Goal: Task Accomplishment & Management: Manage account settings

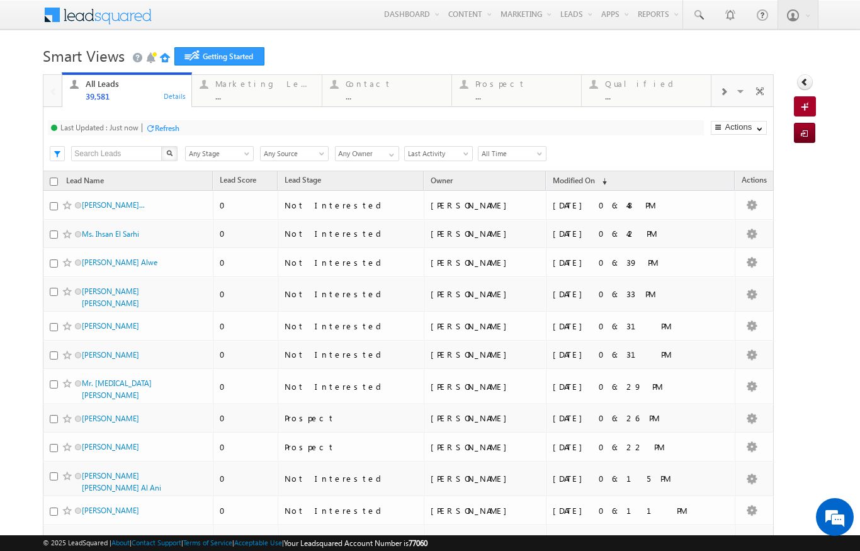
click at [247, 154] on span at bounding box center [248, 156] width 10 height 10
click at [213, 184] on link "Contact" at bounding box center [218, 181] width 64 height 11
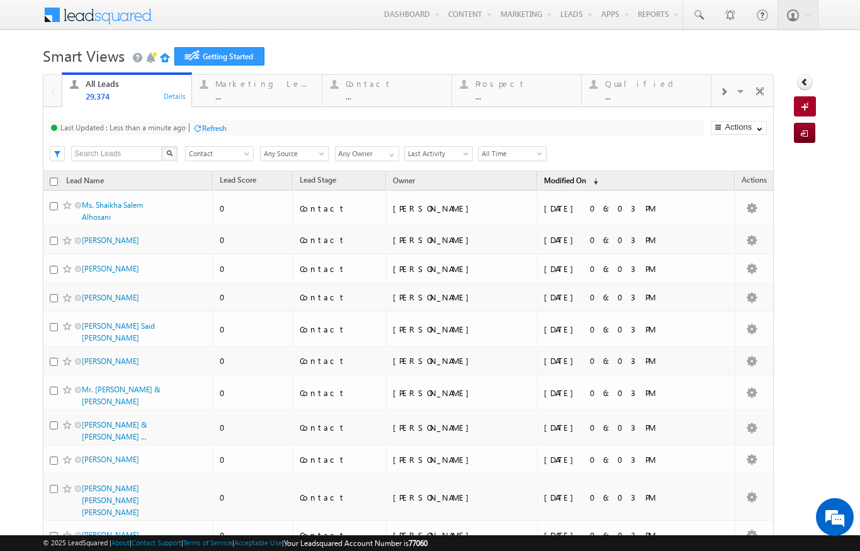
click at [597, 176] on link "Modified On (sorted descending)" at bounding box center [571, 181] width 67 height 16
click at [383, 150] on link at bounding box center [390, 153] width 16 height 13
click at [385, 253] on link "[PERSON_NAME]" at bounding box center [367, 252] width 65 height 14
type input "[PERSON_NAME]"
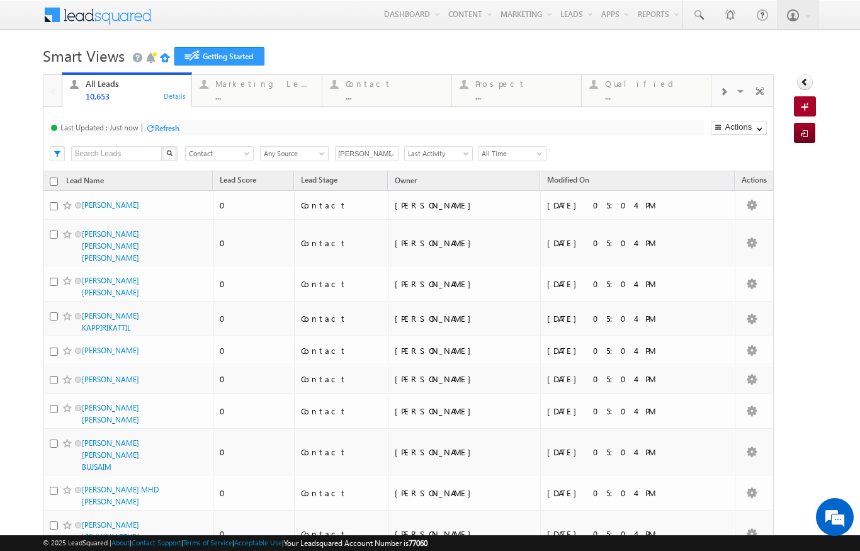
scroll to position [0, 0]
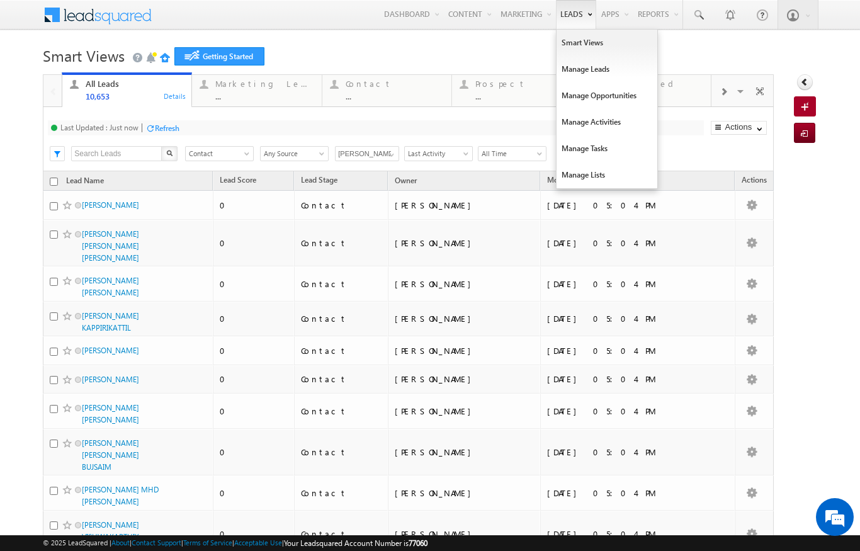
click at [577, 8] on link "Leads" at bounding box center [576, 14] width 40 height 29
click at [594, 67] on link "Manage Leads" at bounding box center [606, 69] width 101 height 26
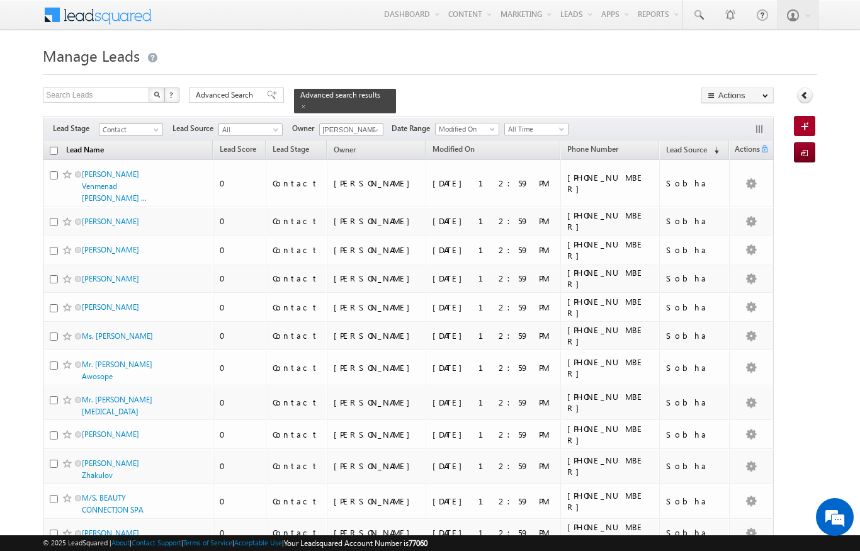
click at [62, 143] on link "Lead Name" at bounding box center [85, 151] width 50 height 16
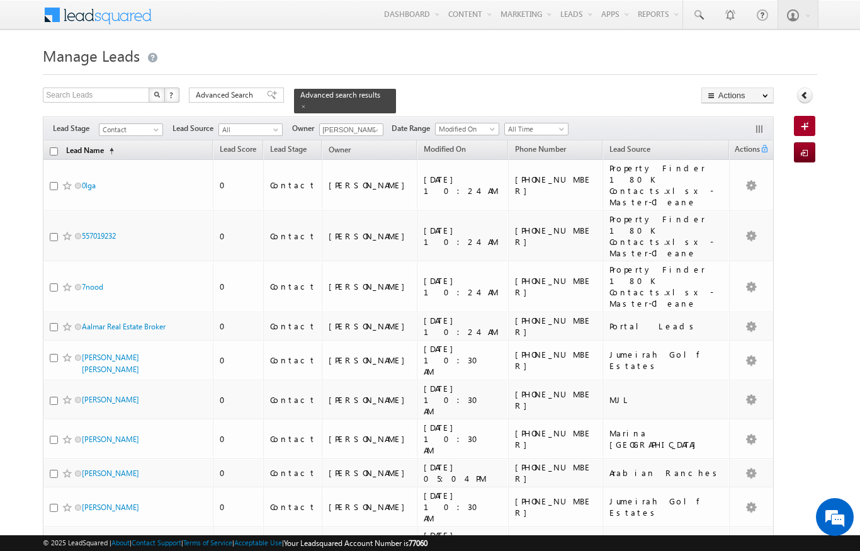
click at [97, 143] on link "Lead Name (sorted ascending)" at bounding box center [90, 151] width 60 height 16
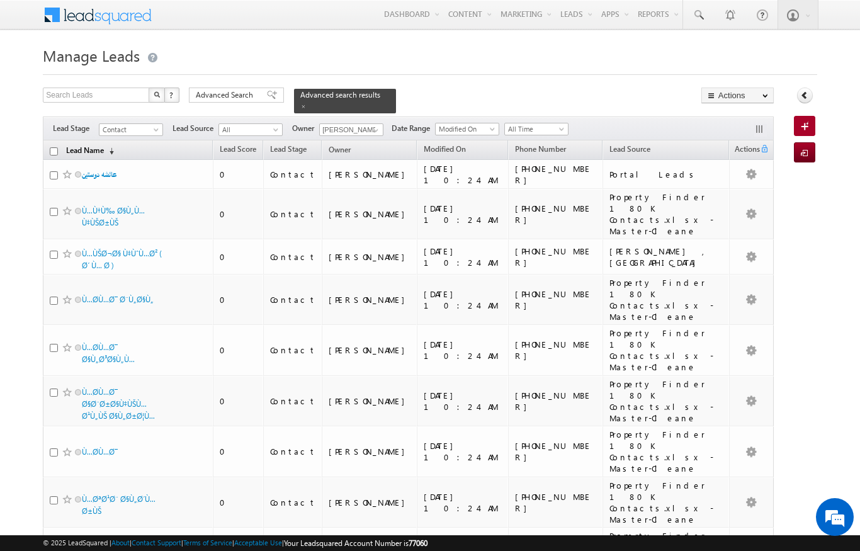
click at [114, 146] on span "(sorted descending)" at bounding box center [109, 151] width 10 height 10
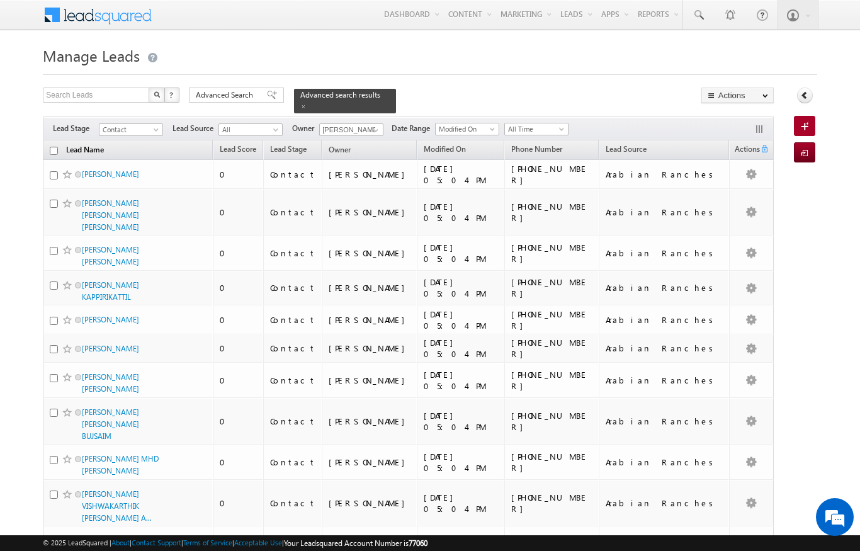
click at [108, 149] on link "Lead Name (sorted descending)" at bounding box center [85, 151] width 50 height 16
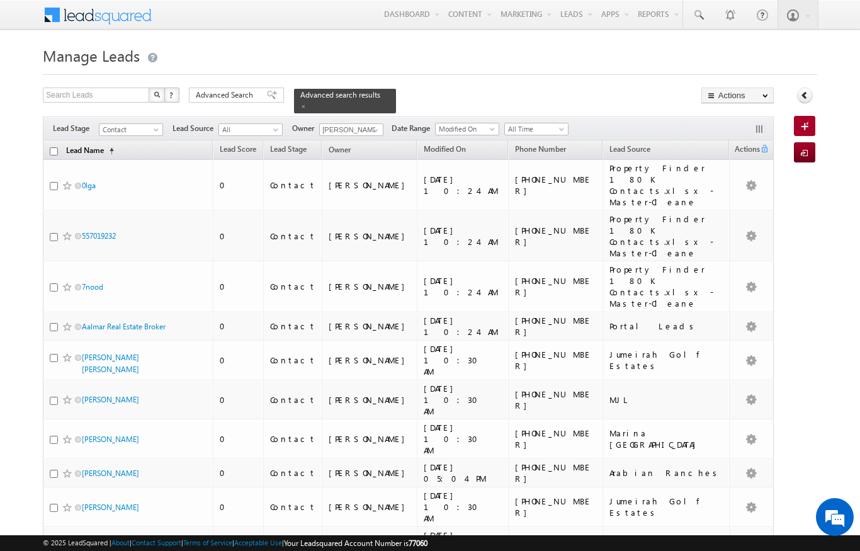
click at [114, 146] on span "(sorted ascending)" at bounding box center [109, 151] width 10 height 10
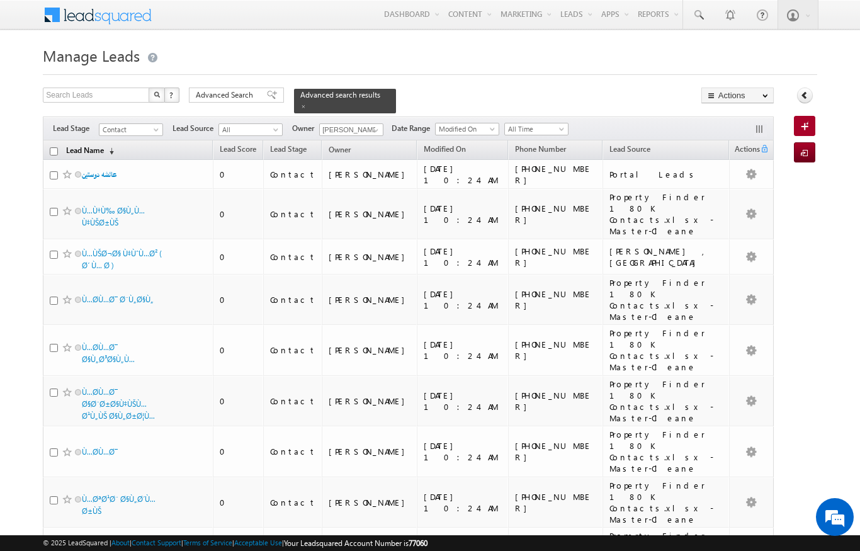
click at [118, 146] on link "Lead Name (sorted descending)" at bounding box center [90, 151] width 60 height 16
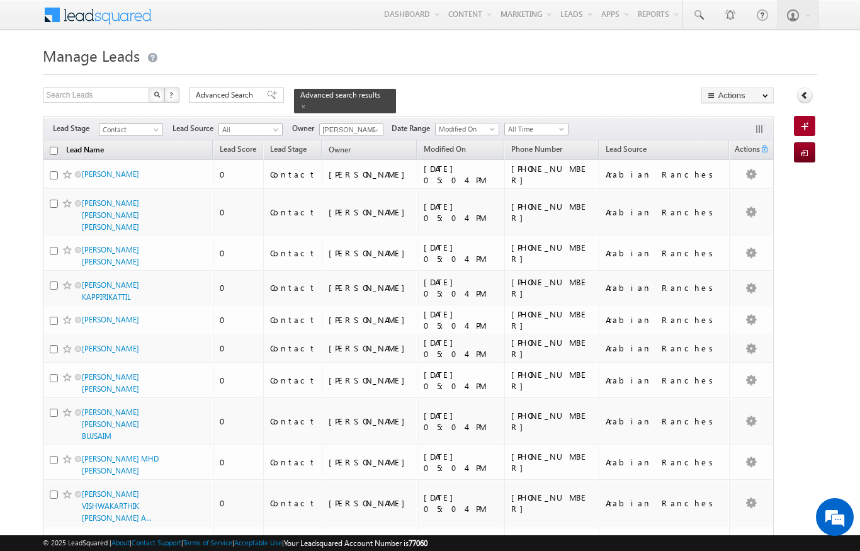
click at [101, 144] on link "Lead Name (sorted descending)" at bounding box center [85, 151] width 50 height 16
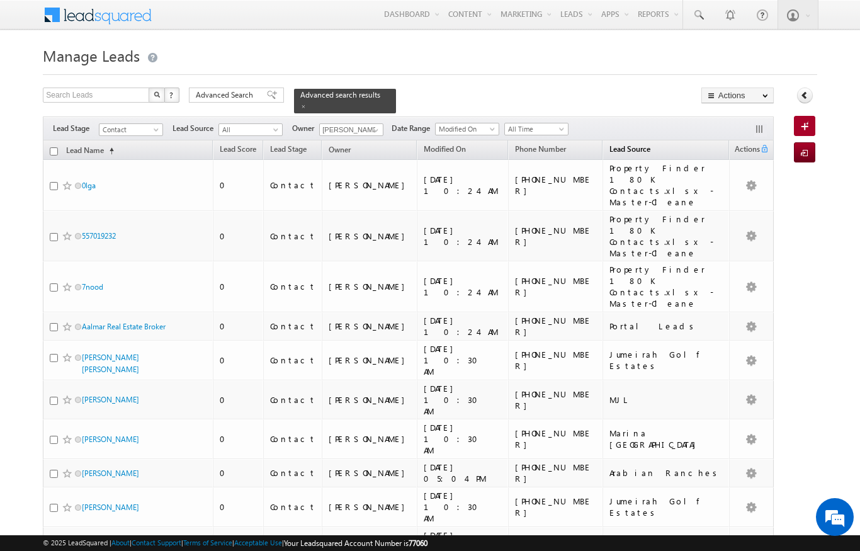
click at [609, 144] on span "Lead Source" at bounding box center [629, 148] width 41 height 9
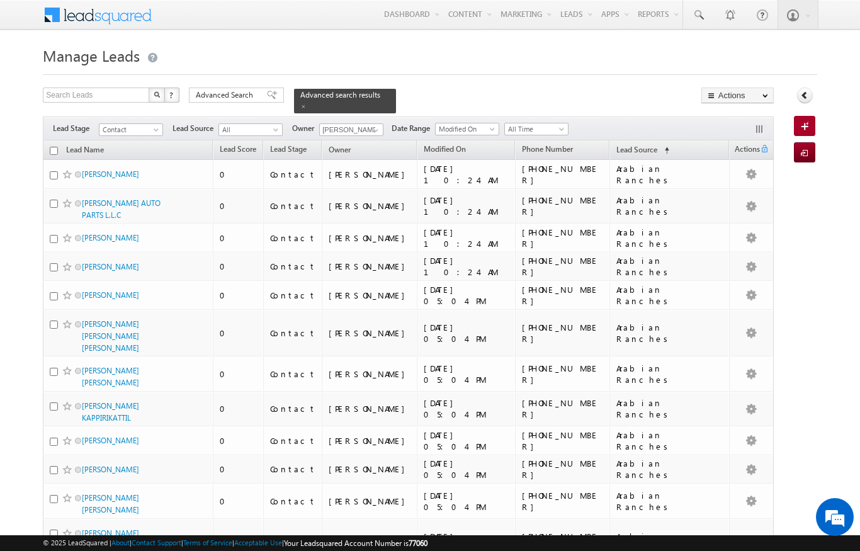
click at [619, 160] on td "Arabian Ranches" at bounding box center [669, 174] width 120 height 29
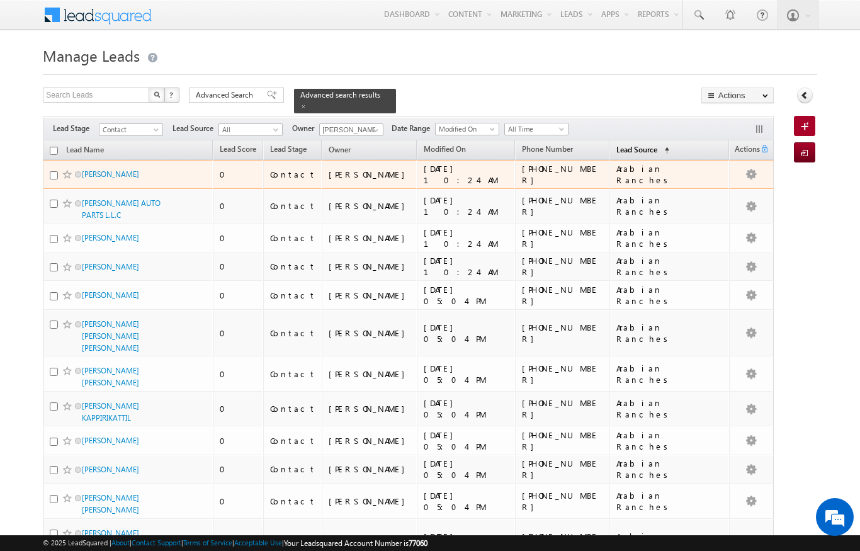
click at [625, 147] on span "Lead Source" at bounding box center [636, 149] width 41 height 9
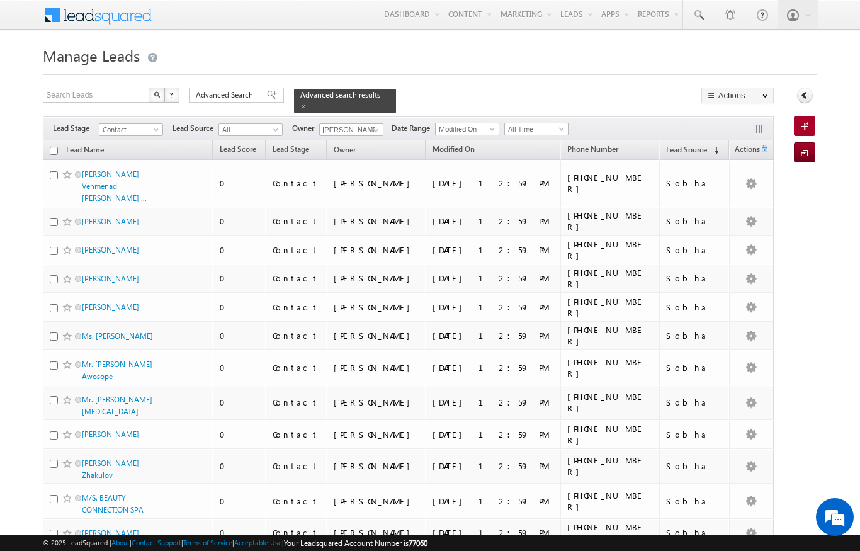
click at [54, 147] on input "checkbox" at bounding box center [54, 151] width 8 height 8
checkbox input "true"
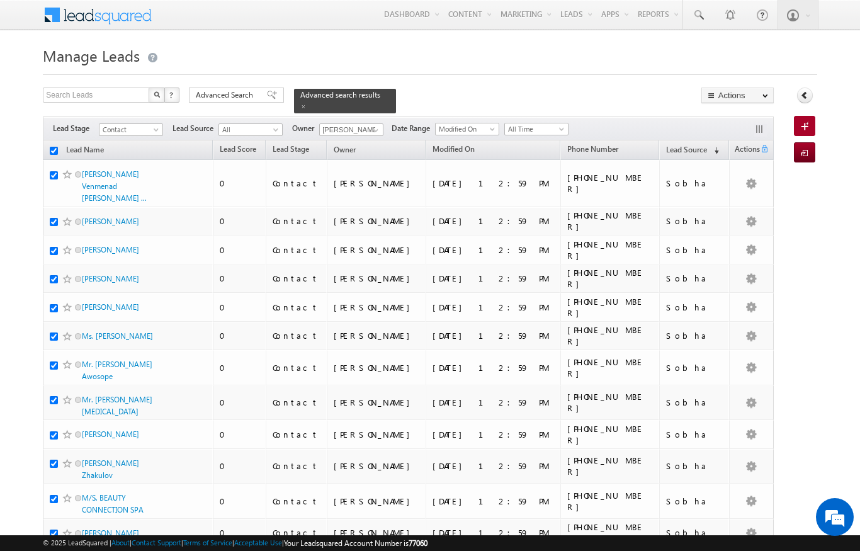
checkbox input "true"
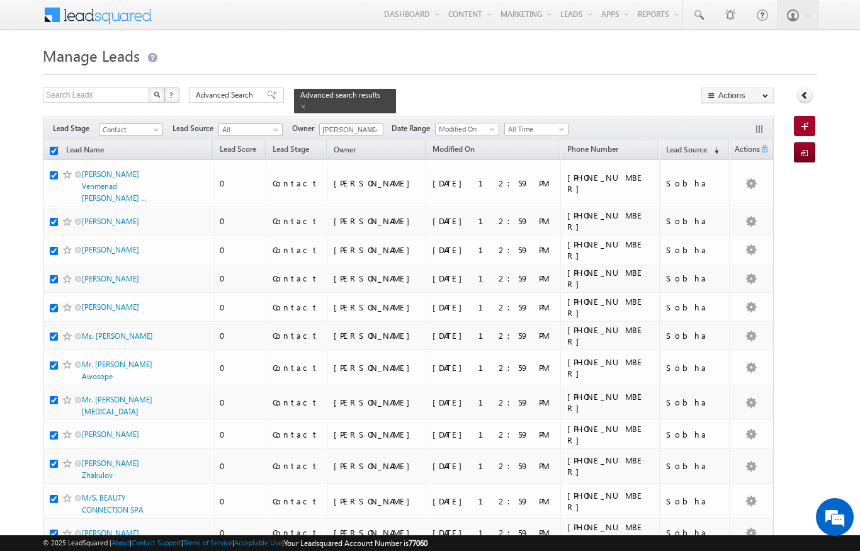
checkbox input "true"
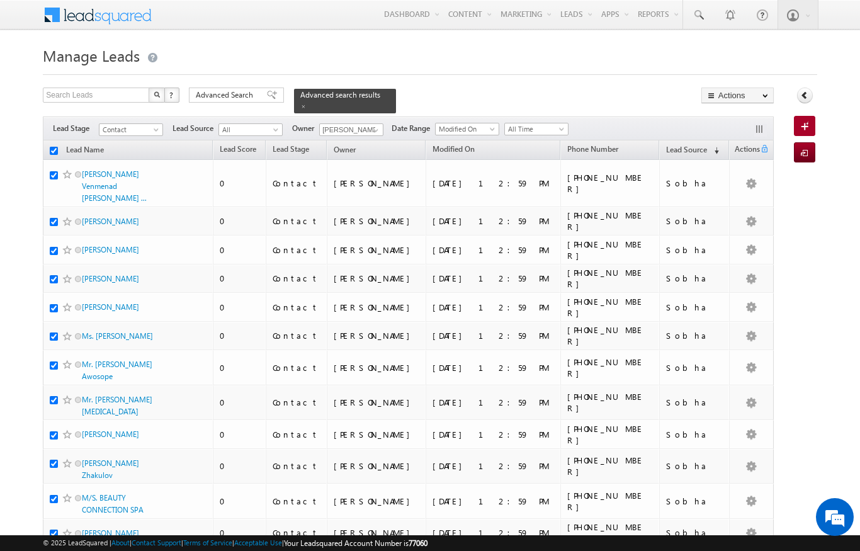
checkbox input "true"
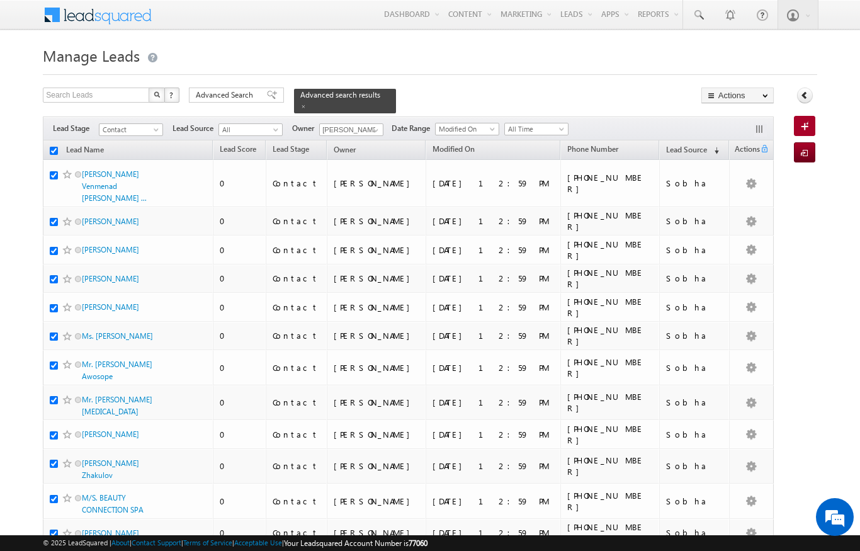
checkbox input "true"
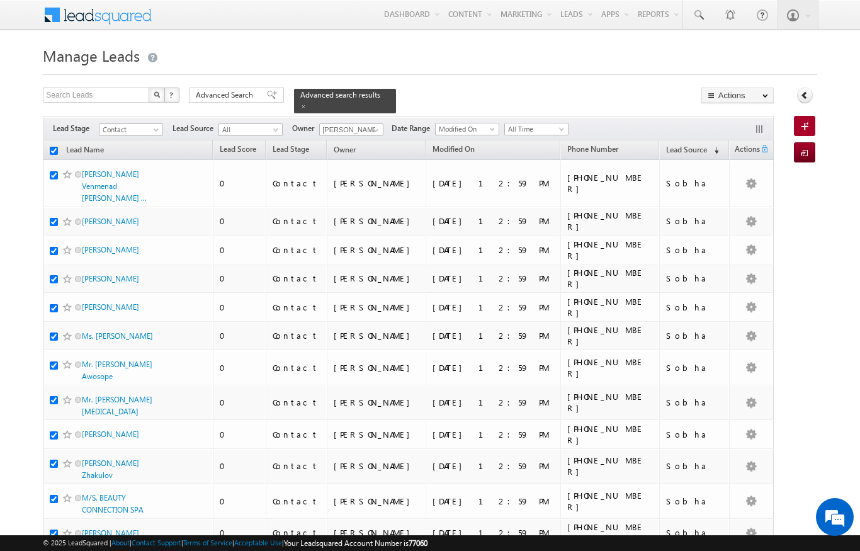
checkbox input "true"
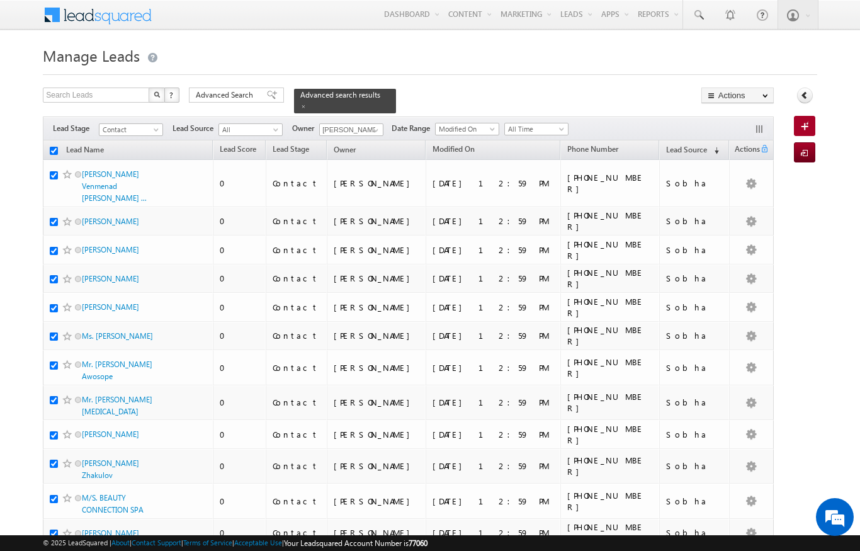
checkbox input "true"
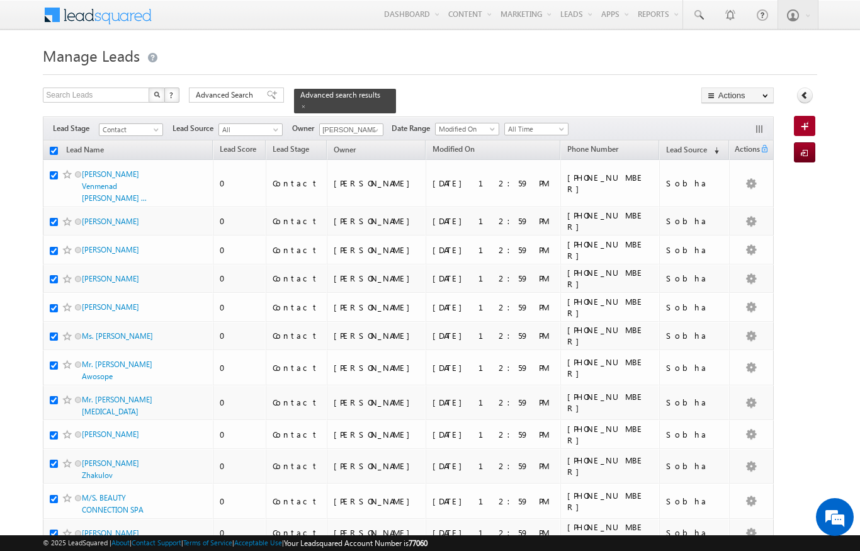
checkbox input "true"
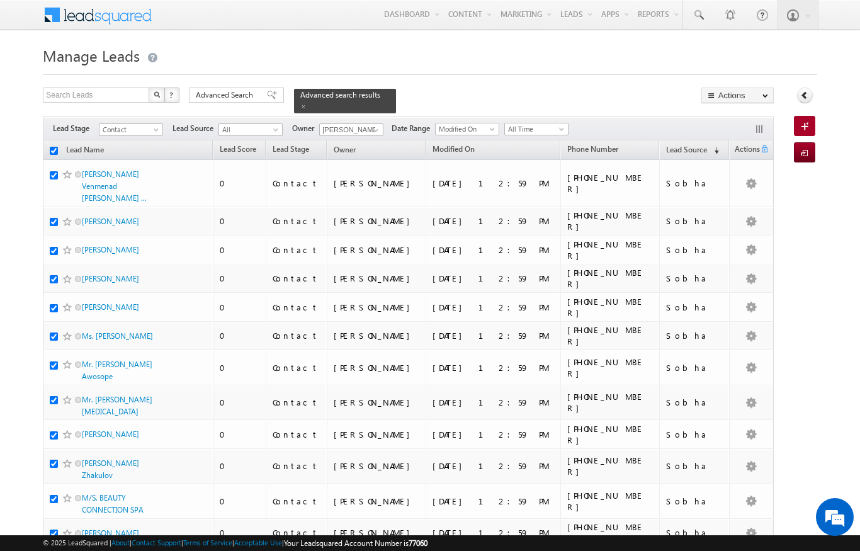
checkbox input "true"
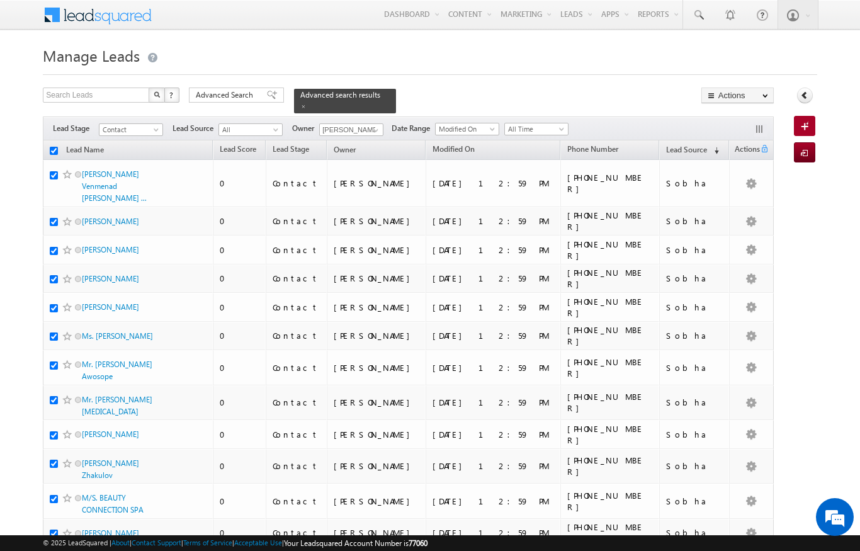
checkbox input "true"
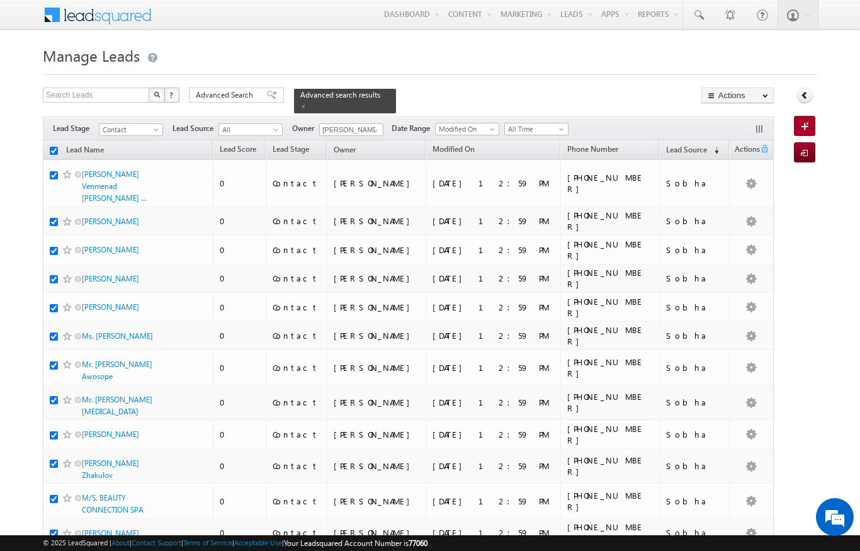
checkbox input "true"
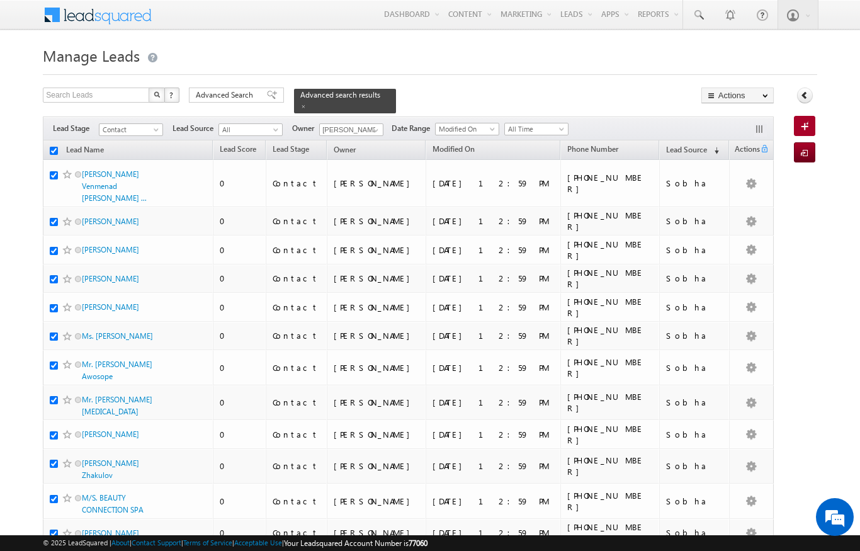
checkbox input "true"
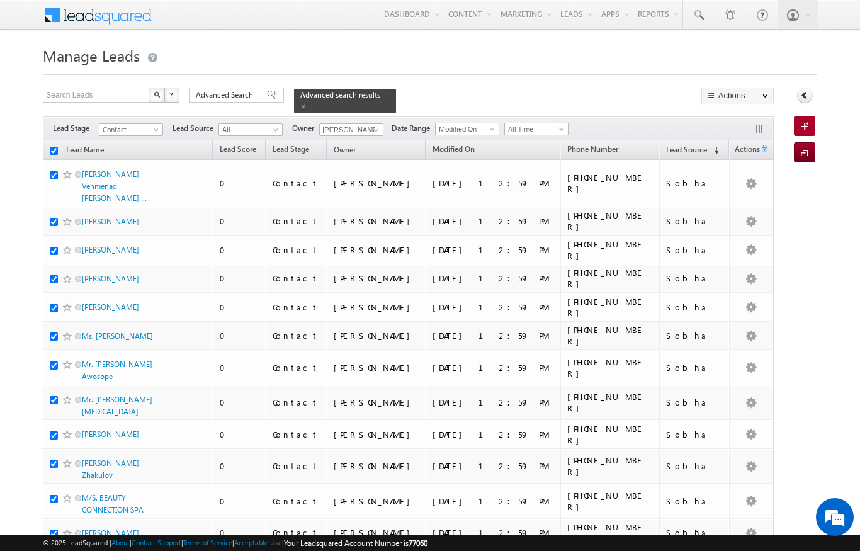
checkbox input "true"
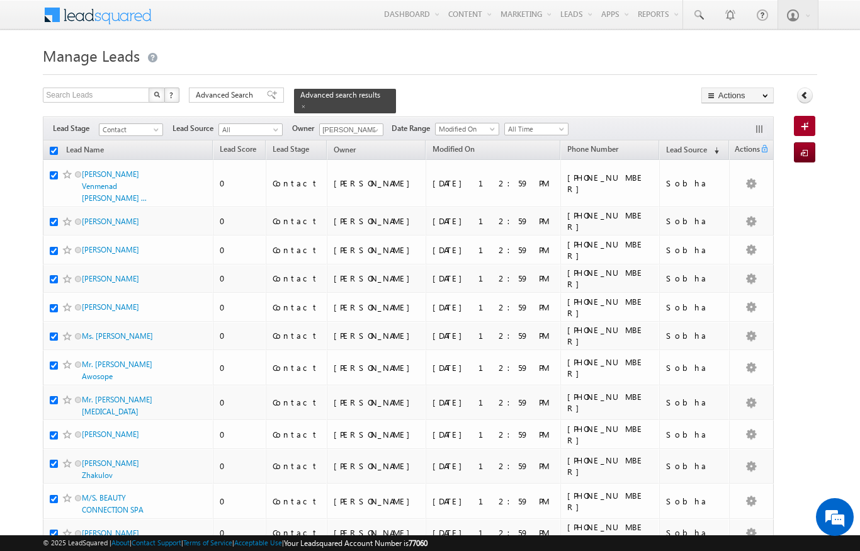
checkbox input "true"
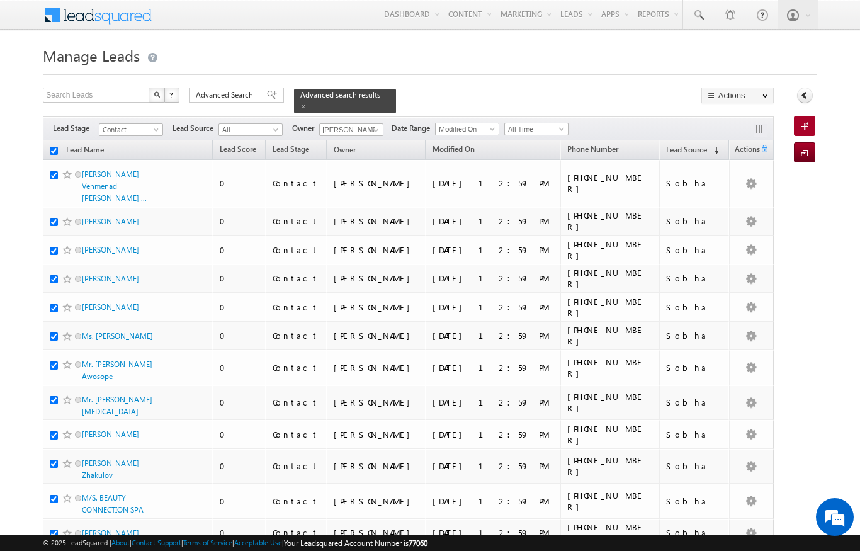
checkbox input "true"
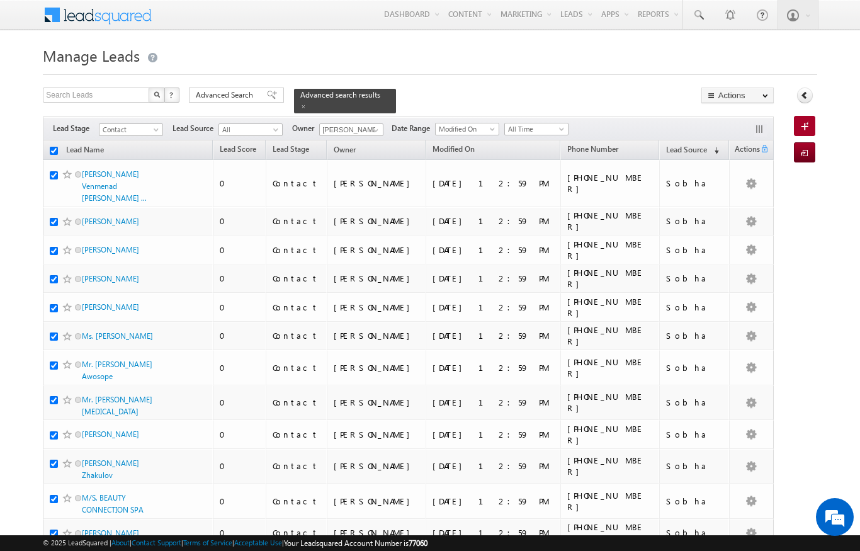
checkbox input "true"
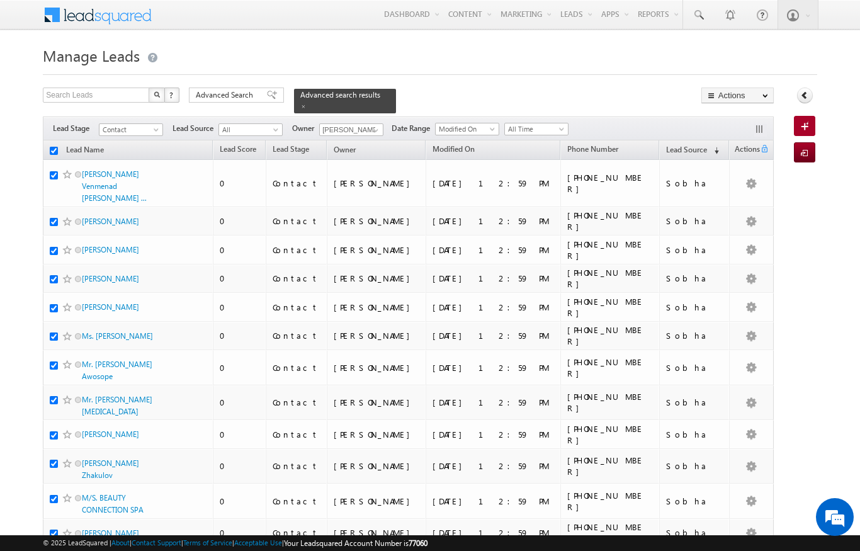
checkbox input "true"
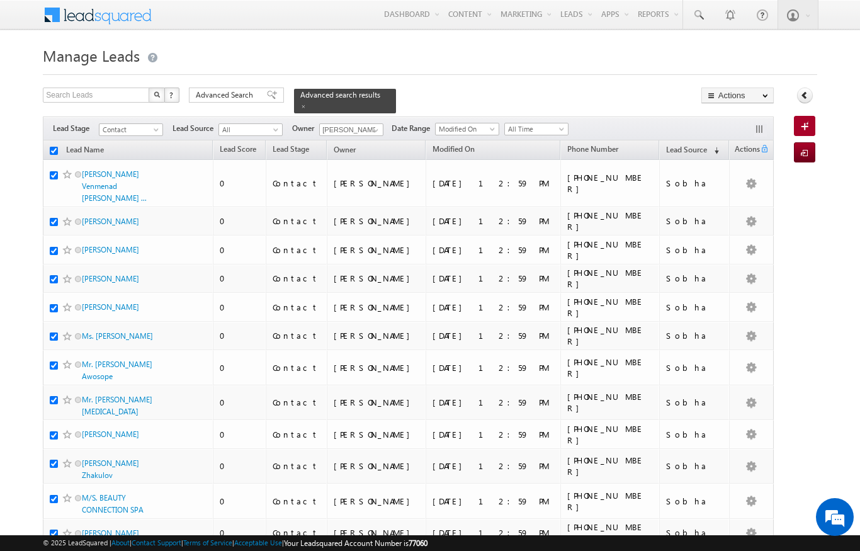
checkbox input "true"
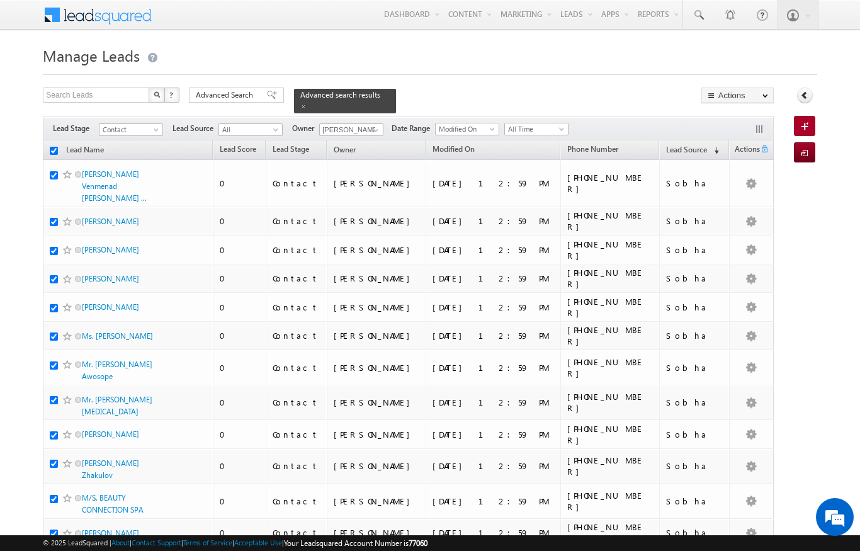
checkbox input "true"
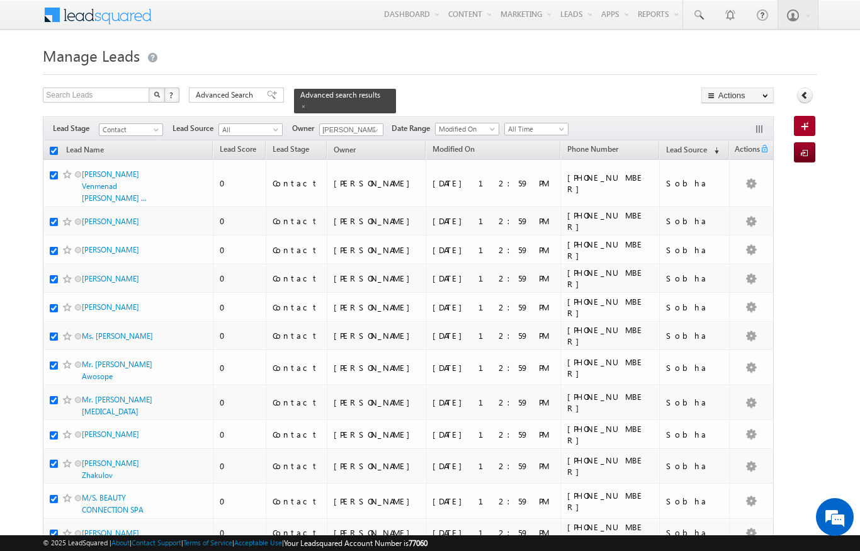
checkbox input "true"
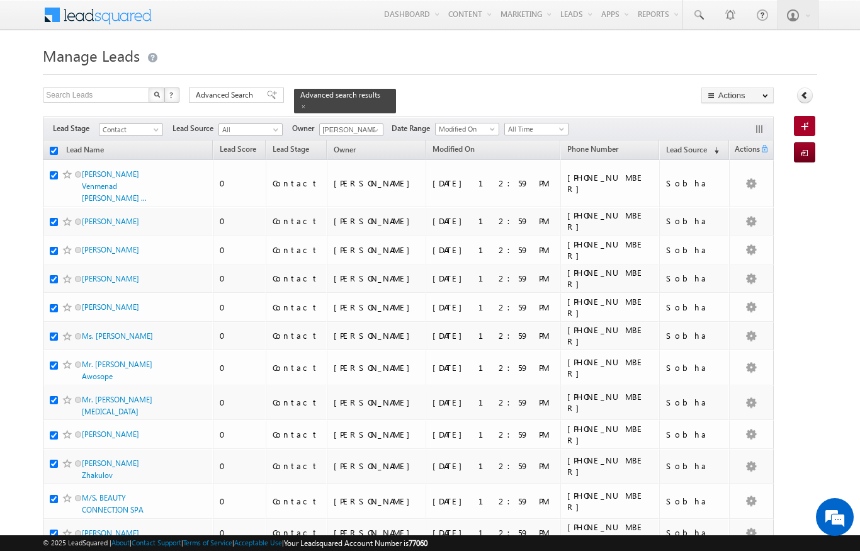
checkbox input "true"
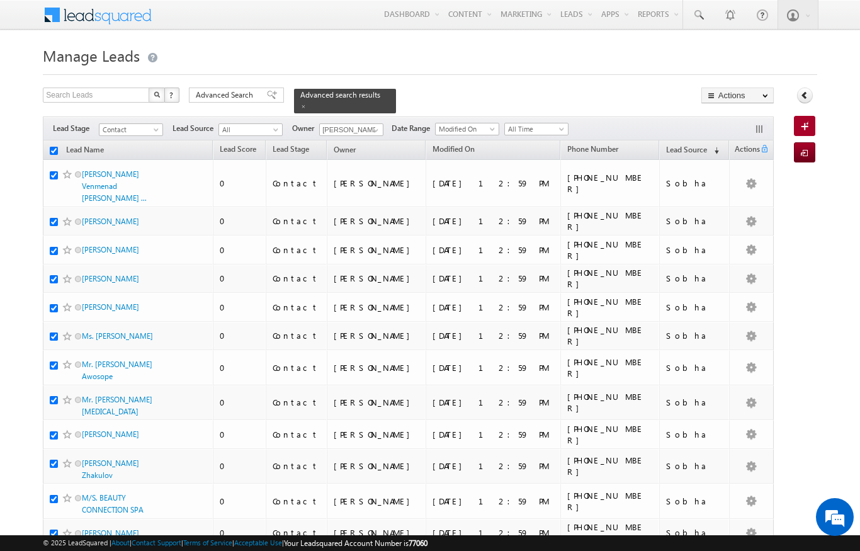
checkbox input "true"
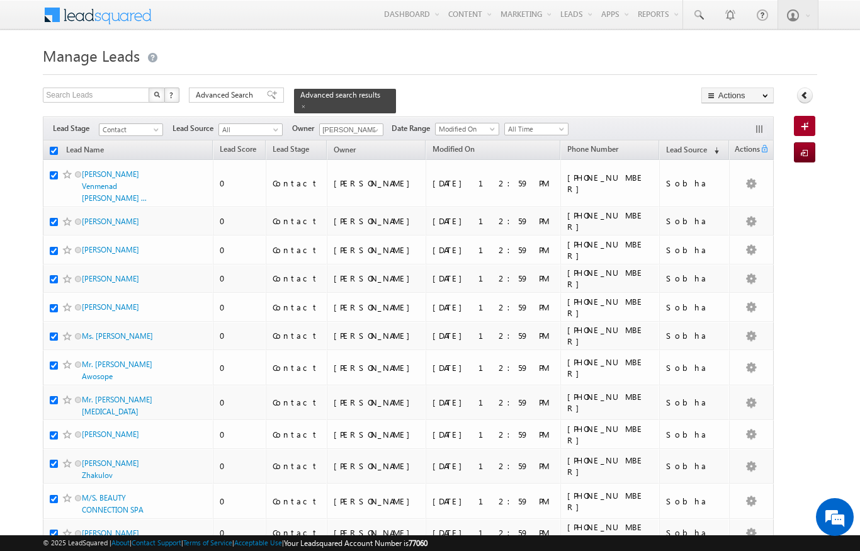
checkbox input "true"
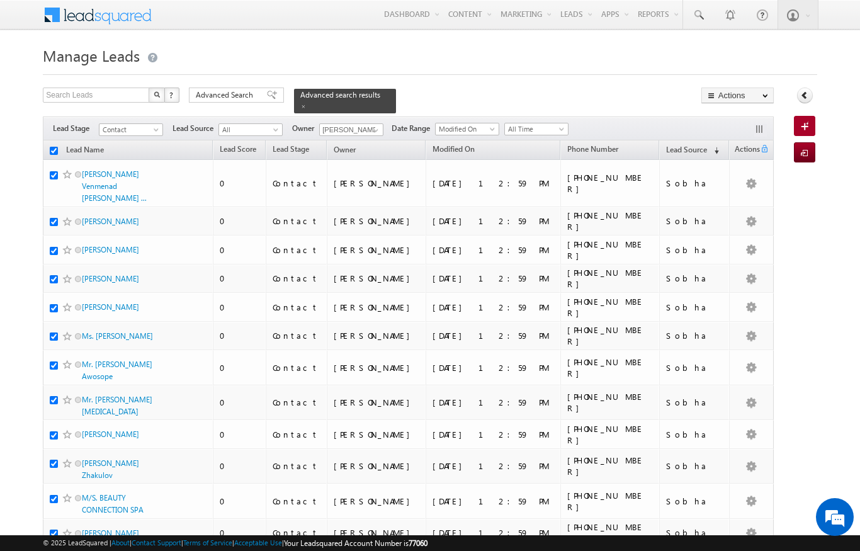
checkbox input "true"
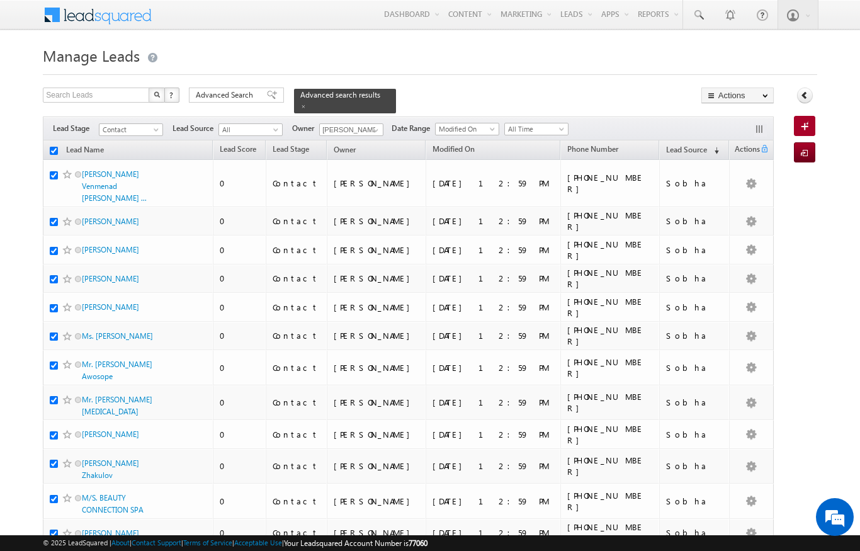
checkbox input "true"
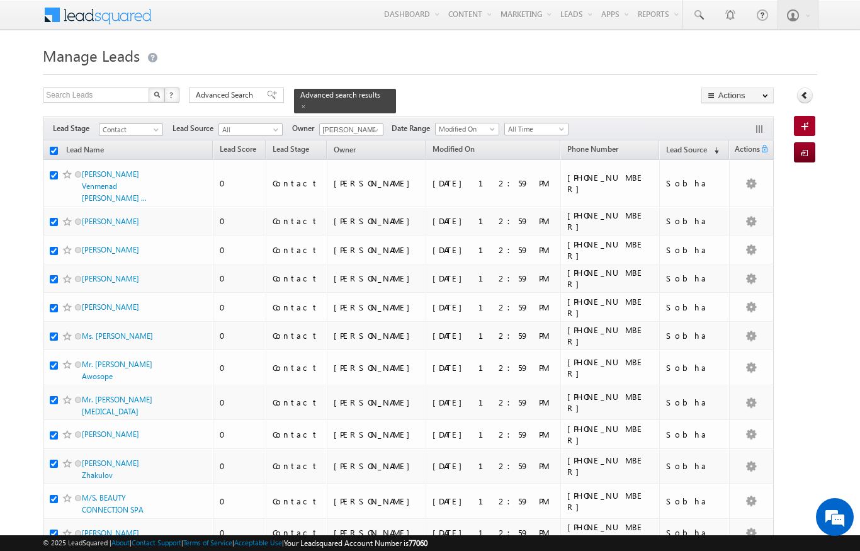
checkbox input "true"
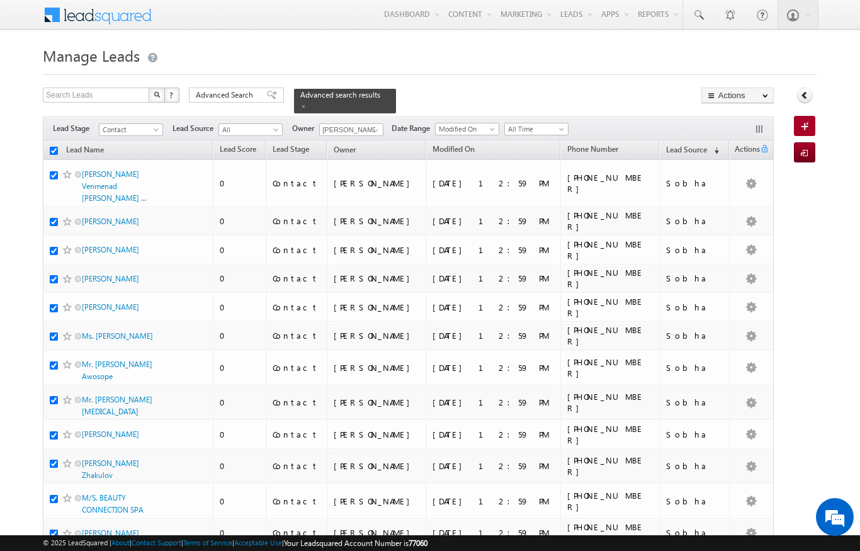
checkbox input "true"
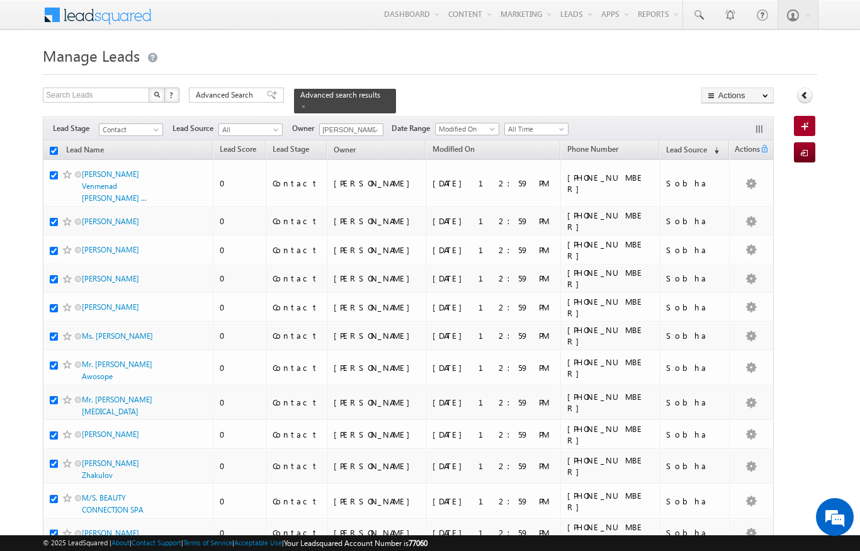
checkbox input "true"
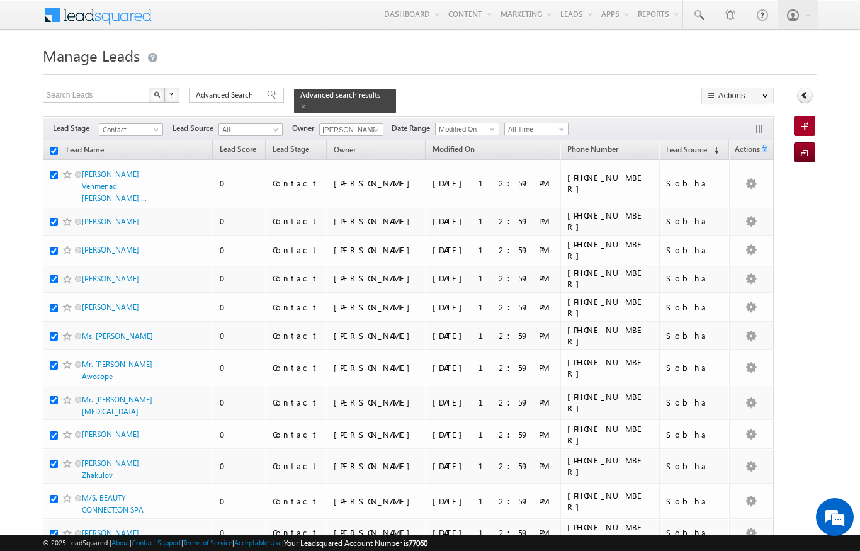
checkbox input "true"
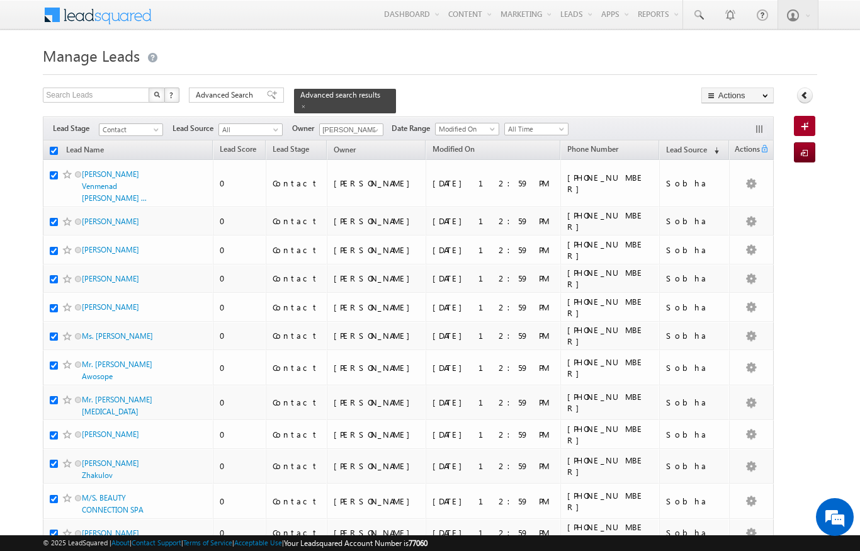
checkbox input "true"
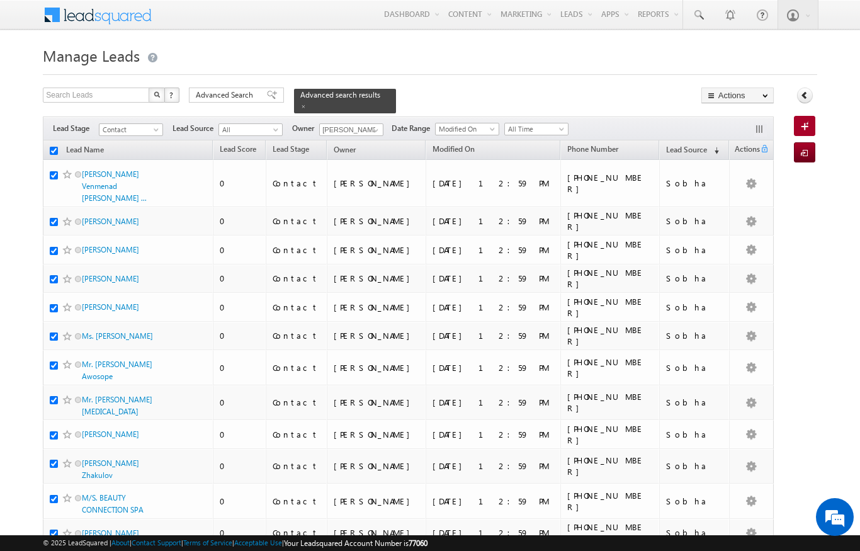
checkbox input "true"
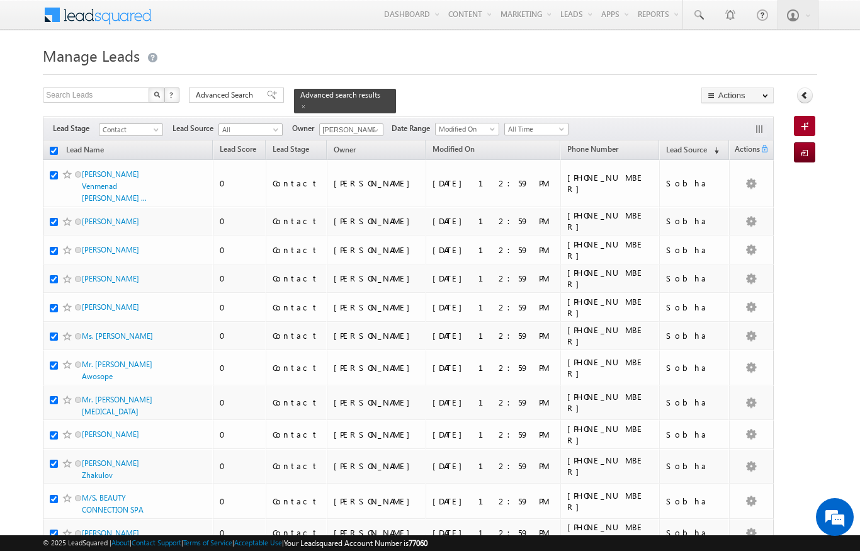
checkbox input "true"
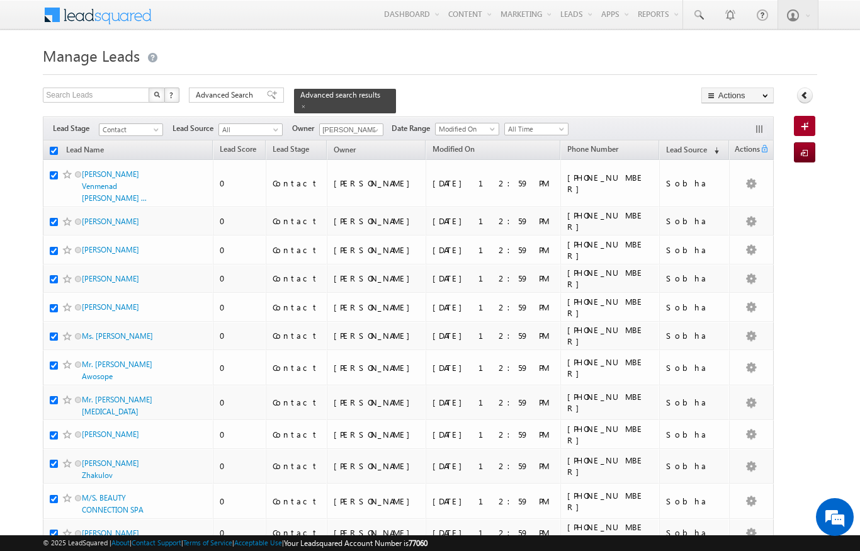
checkbox input "true"
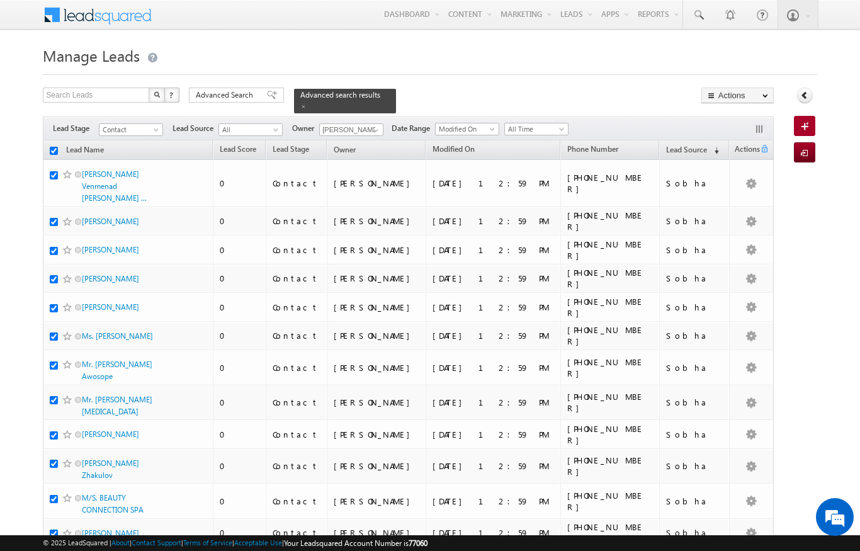
checkbox input "true"
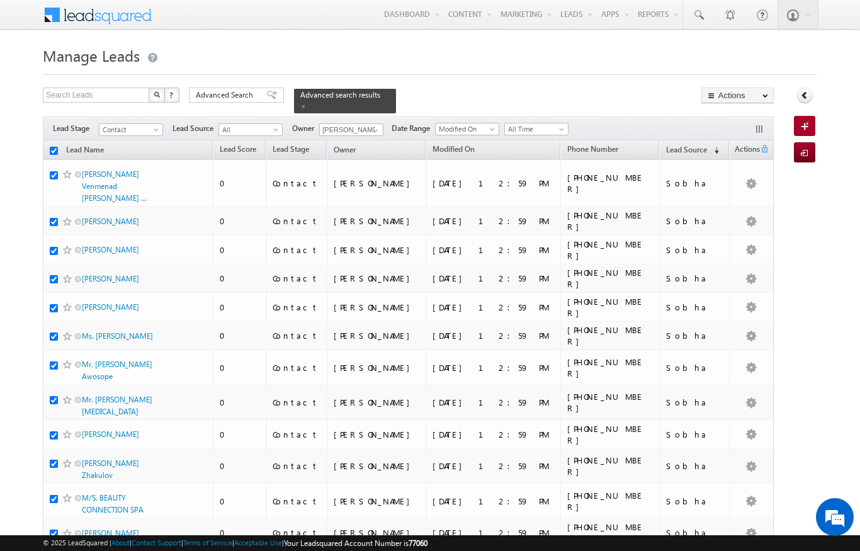
checkbox input "true"
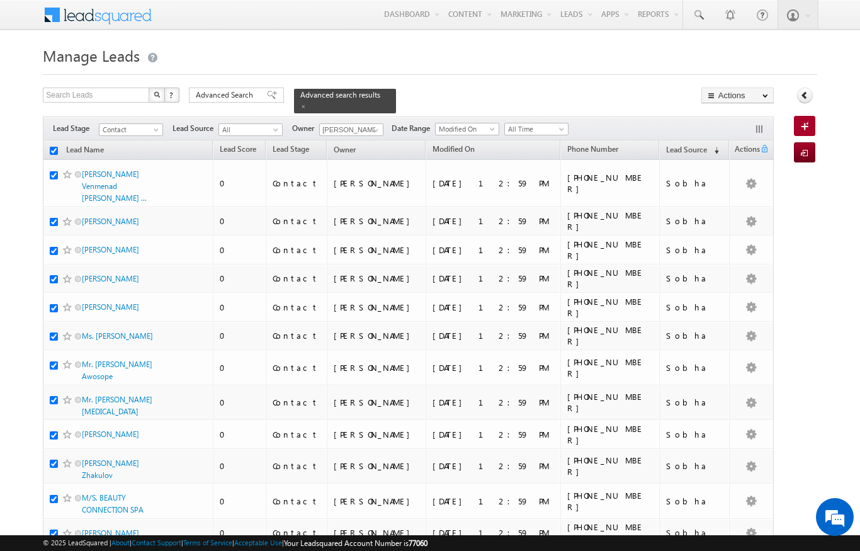
checkbox input "true"
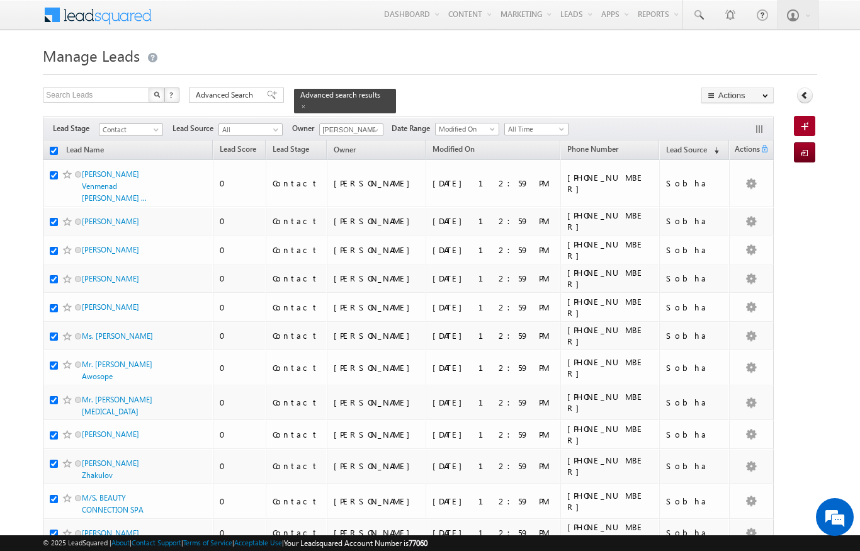
checkbox input "true"
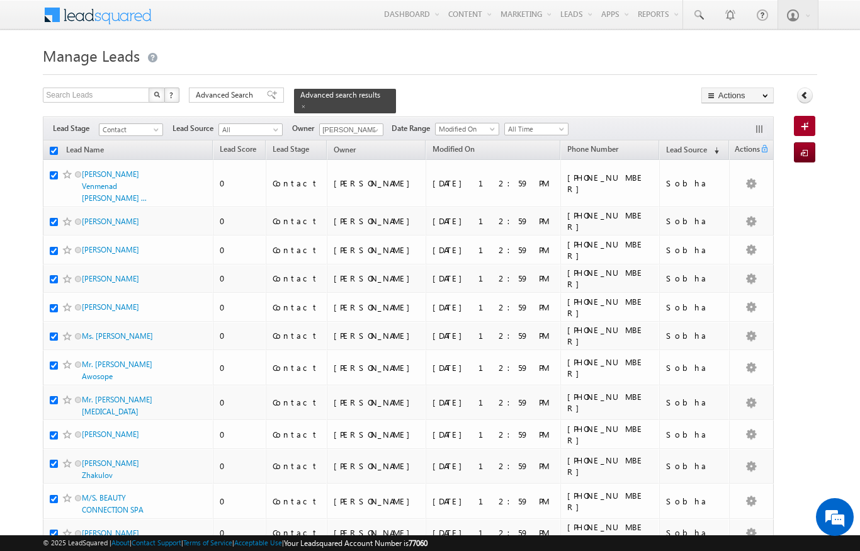
checkbox input "true"
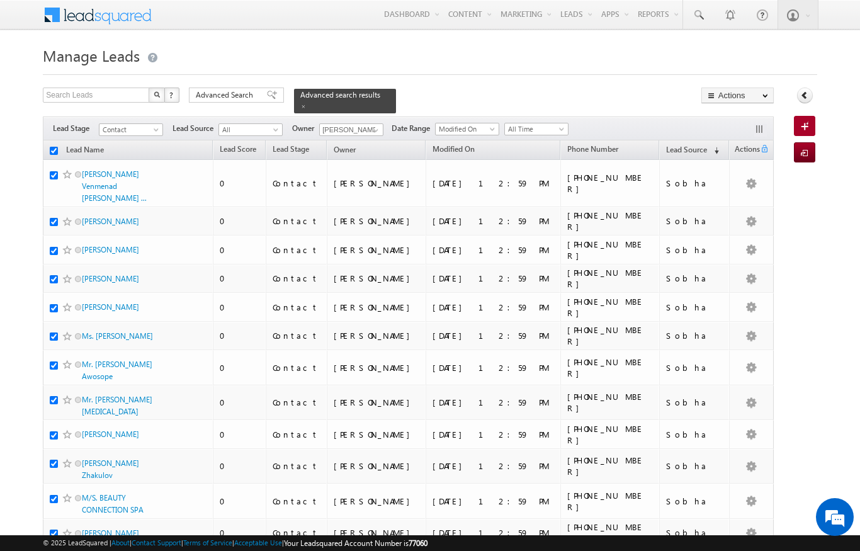
checkbox input "true"
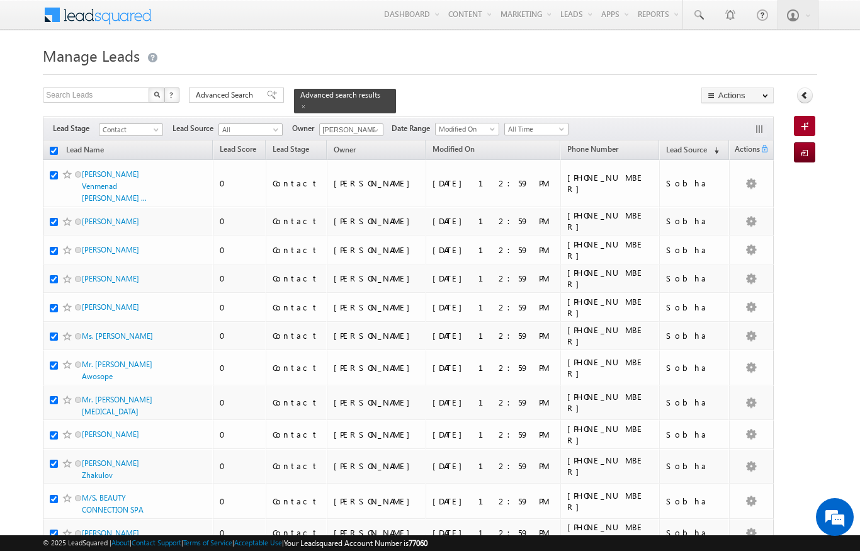
checkbox input "true"
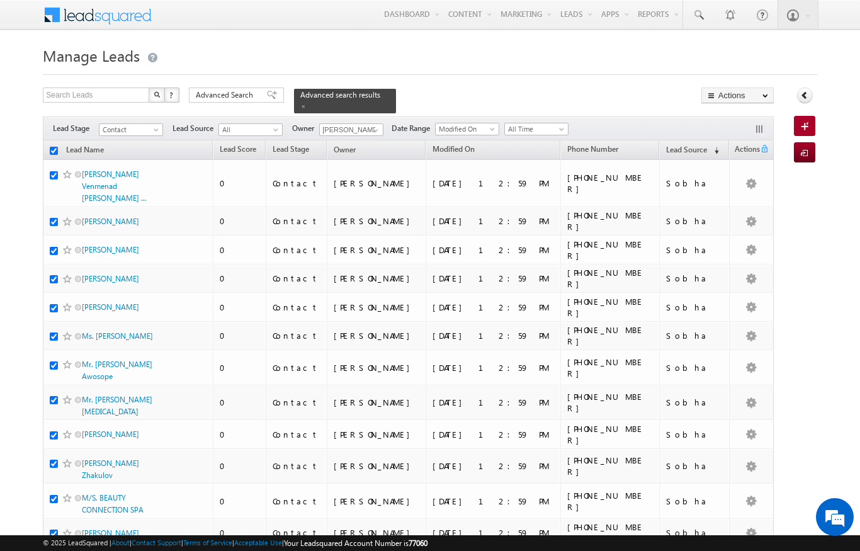
checkbox input "true"
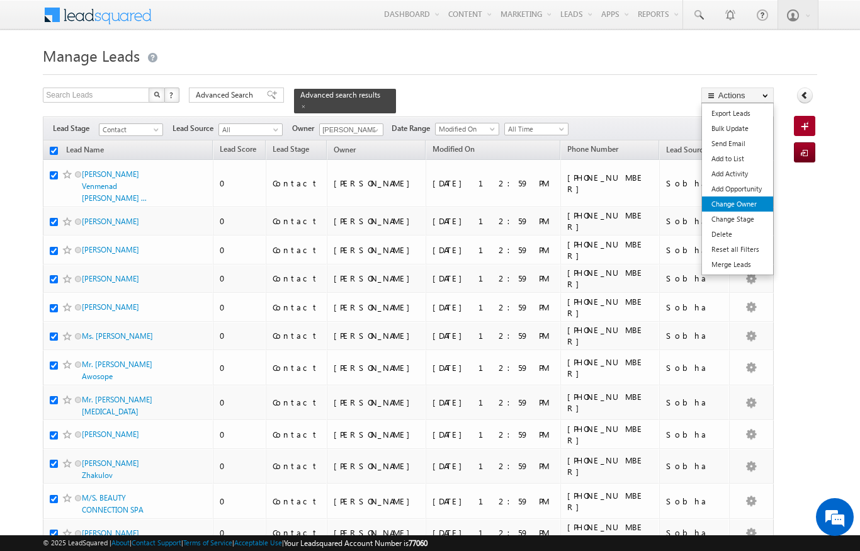
click at [757, 203] on link "Change Owner" at bounding box center [737, 203] width 71 height 15
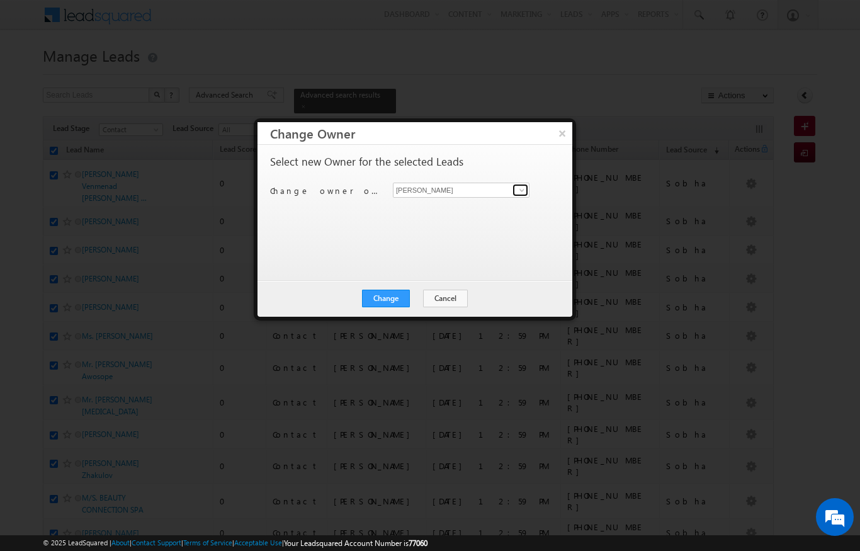
click at [516, 190] on link at bounding box center [520, 190] width 16 height 13
click at [484, 208] on link "Aswathi Ezhunamannil aswathi.ezhunamannil@indglobal.ae" at bounding box center [461, 210] width 137 height 24
click at [392, 300] on button "Change" at bounding box center [386, 299] width 48 height 18
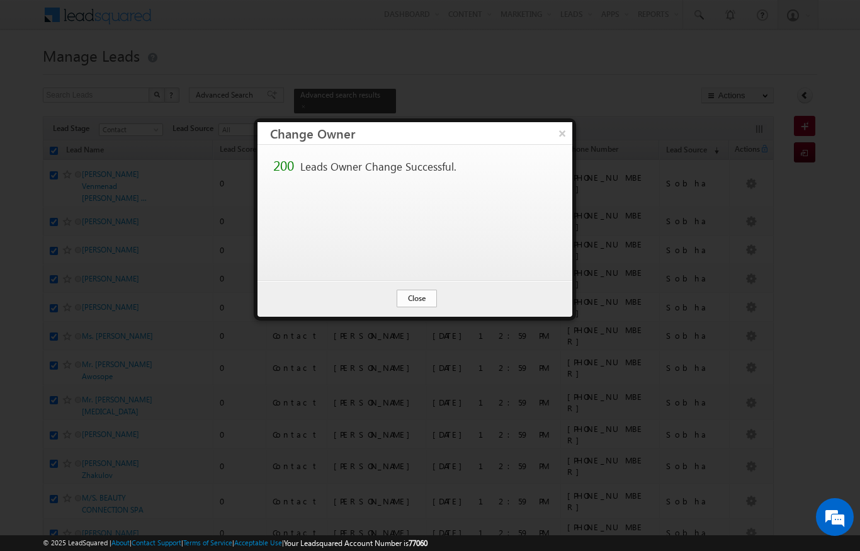
click at [417, 303] on button "Close" at bounding box center [417, 299] width 40 height 18
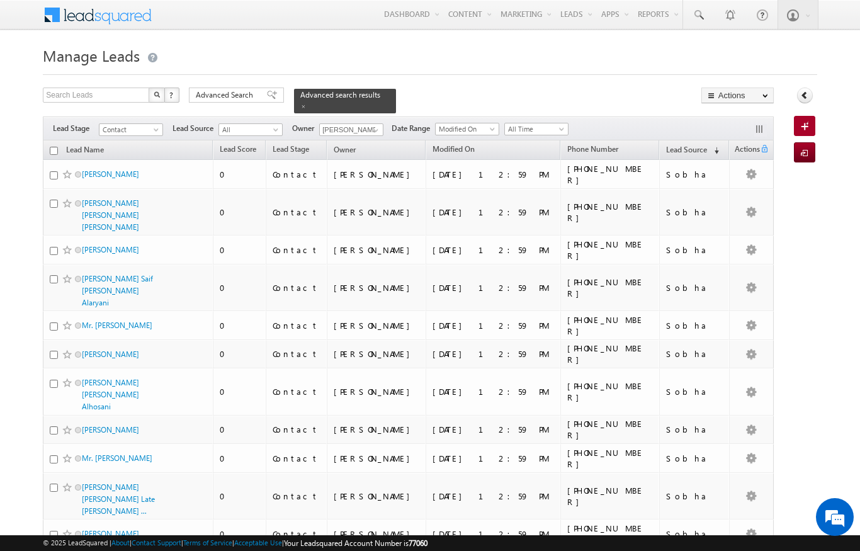
click at [50, 147] on input "checkbox" at bounding box center [54, 151] width 8 height 8
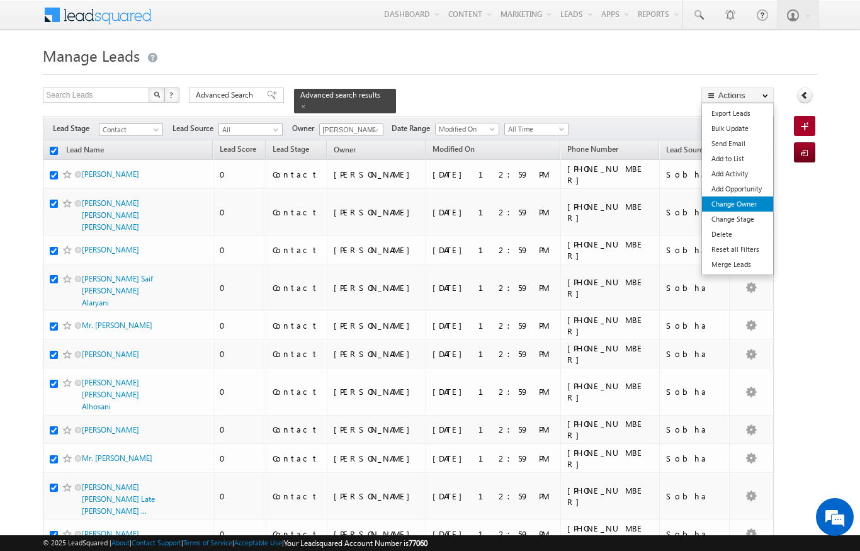
click at [755, 205] on link "Change Owner" at bounding box center [737, 203] width 71 height 15
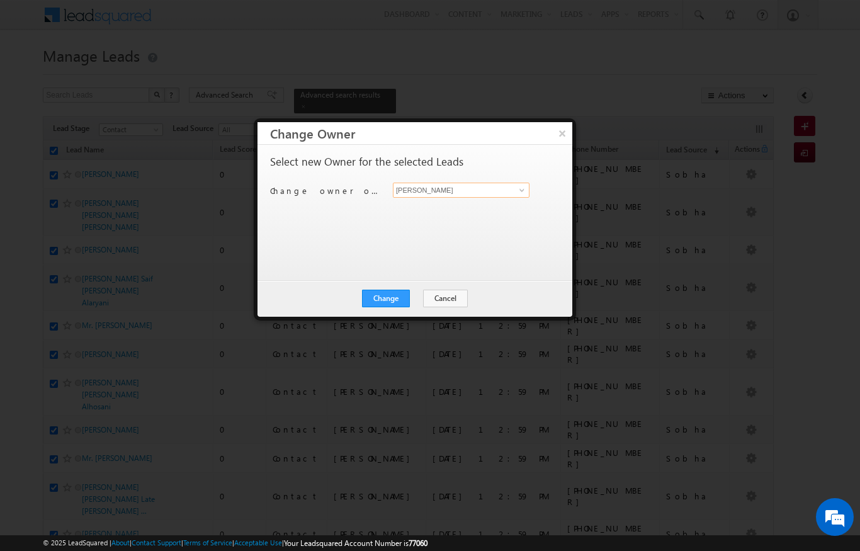
click at [505, 190] on input "[PERSON_NAME]" at bounding box center [461, 190] width 137 height 15
click at [482, 206] on link "Sandeep kumar sandeep.skumar@indglobal.ae" at bounding box center [461, 210] width 137 height 24
click at [397, 303] on button "Change" at bounding box center [386, 299] width 48 height 18
click at [433, 293] on button "Close" at bounding box center [417, 299] width 40 height 18
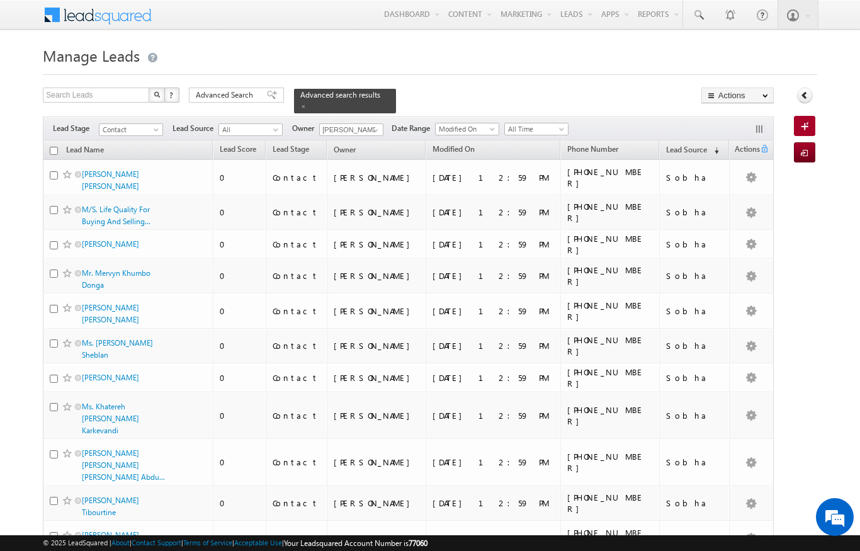
click at [57, 147] on input "checkbox" at bounding box center [54, 151] width 8 height 8
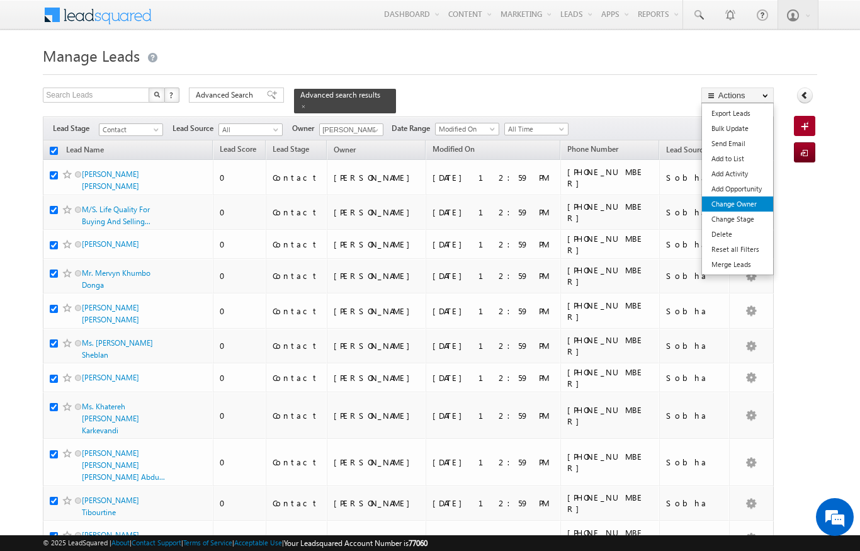
click at [749, 205] on link "Change Owner" at bounding box center [737, 203] width 71 height 15
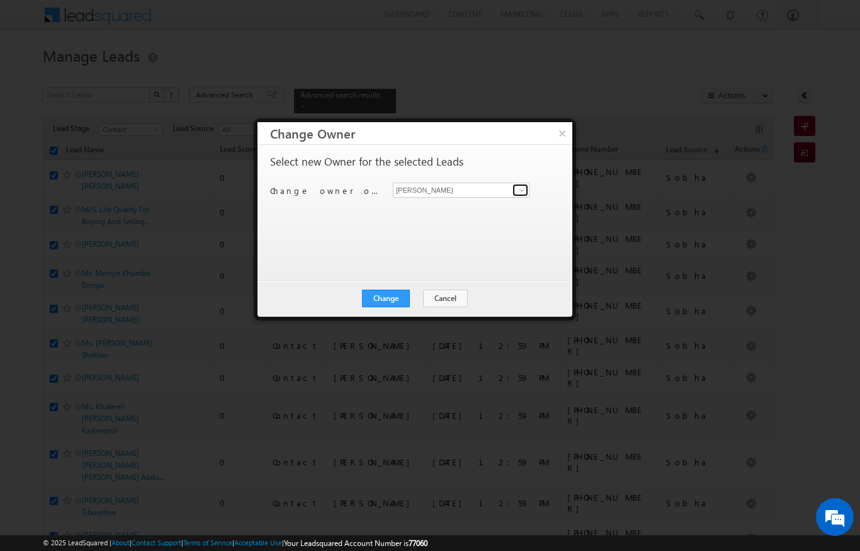
click at [524, 184] on link at bounding box center [520, 190] width 16 height 13
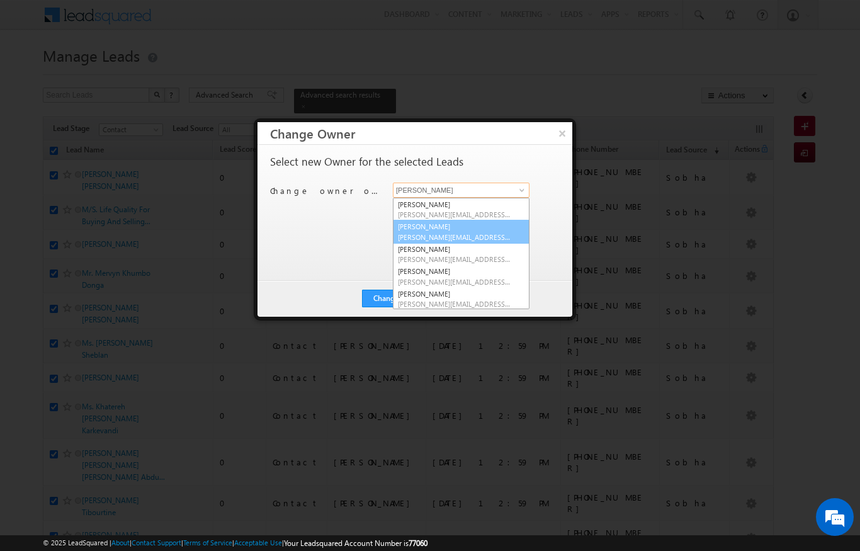
click at [470, 230] on link "Ankita Dumbre ankita.dumbre@indglobal.ae" at bounding box center [461, 232] width 137 height 24
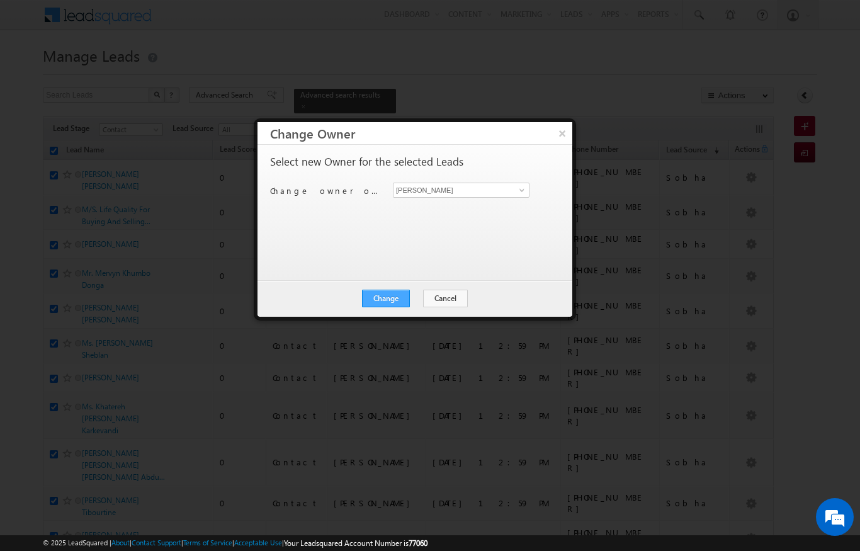
click at [388, 300] on button "Change" at bounding box center [386, 299] width 48 height 18
click at [417, 291] on button "Close" at bounding box center [417, 299] width 40 height 18
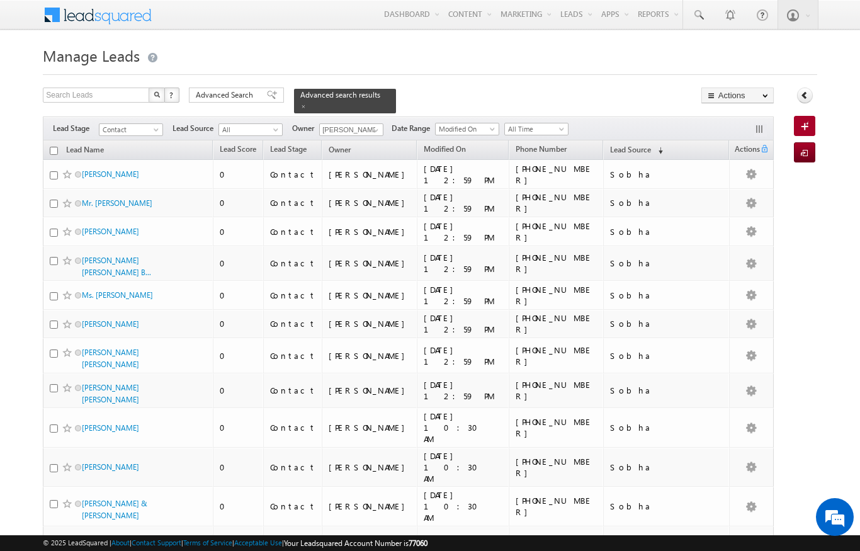
click at [54, 147] on input "checkbox" at bounding box center [54, 151] width 8 height 8
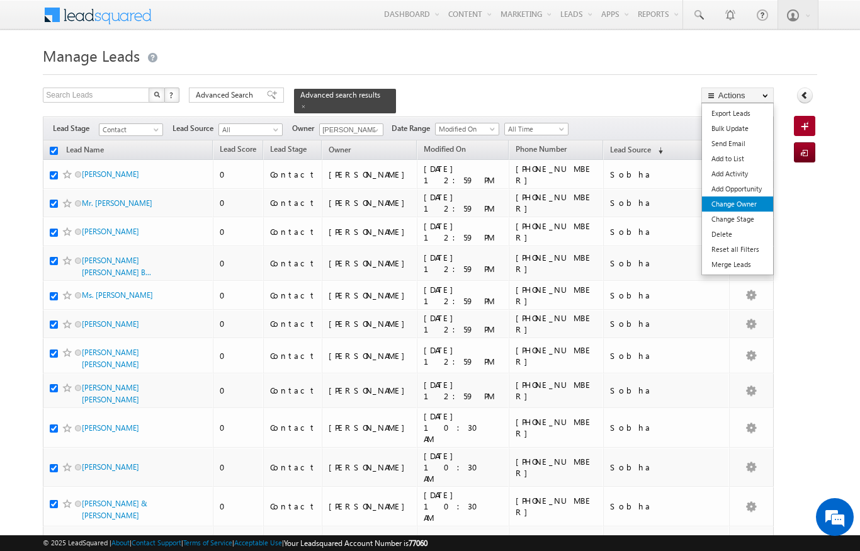
click at [748, 207] on link "Change Owner" at bounding box center [737, 203] width 71 height 15
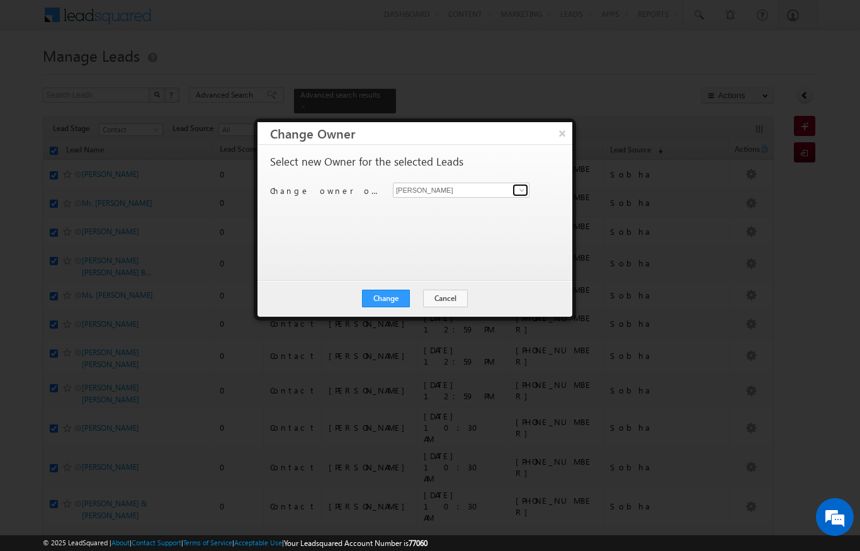
click at [514, 191] on link at bounding box center [520, 190] width 16 height 13
click at [449, 212] on span "Karan.solanki@indglobal.ae" at bounding box center [454, 214] width 113 height 9
click at [381, 296] on button "Change" at bounding box center [386, 299] width 48 height 18
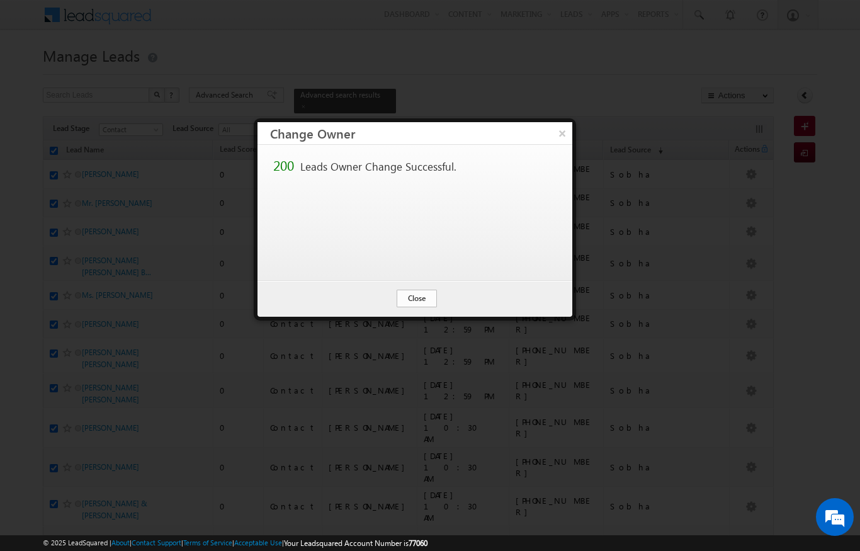
click at [433, 298] on button "Close" at bounding box center [417, 299] width 40 height 18
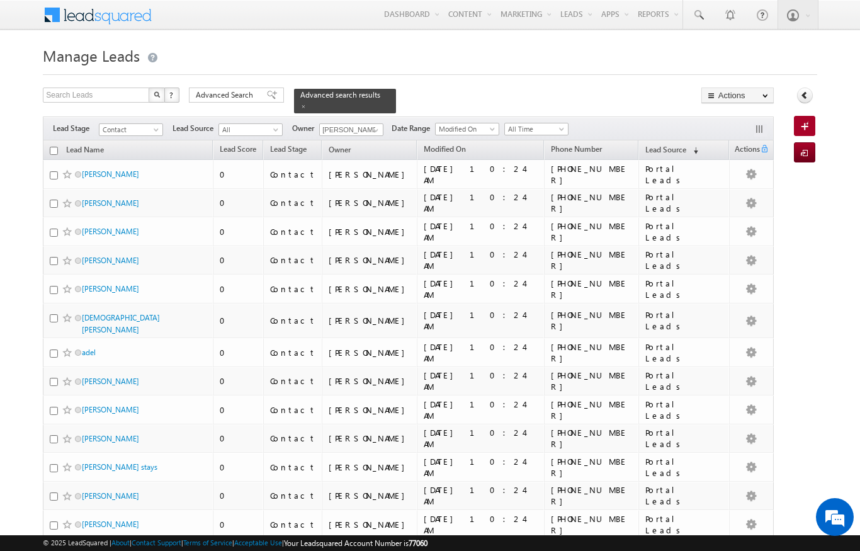
click at [50, 147] on input "checkbox" at bounding box center [54, 151] width 8 height 8
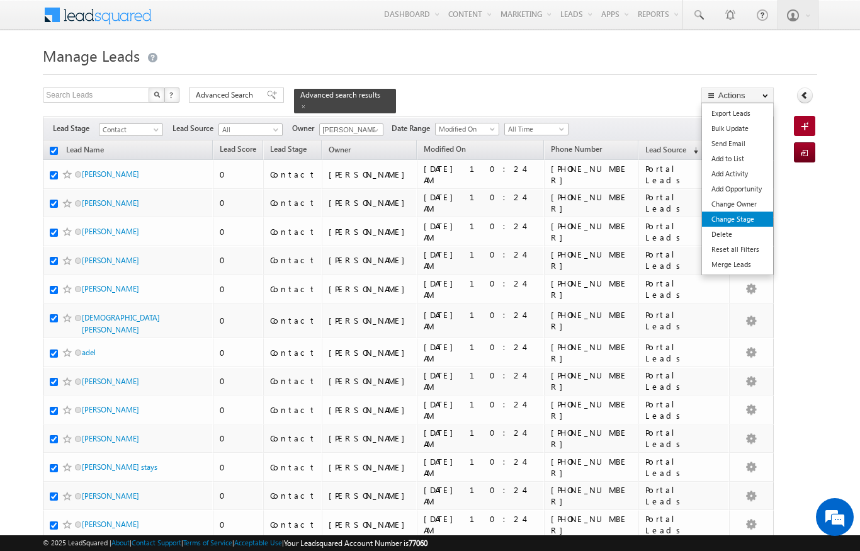
click at [735, 213] on link "Change Stage" at bounding box center [737, 219] width 71 height 15
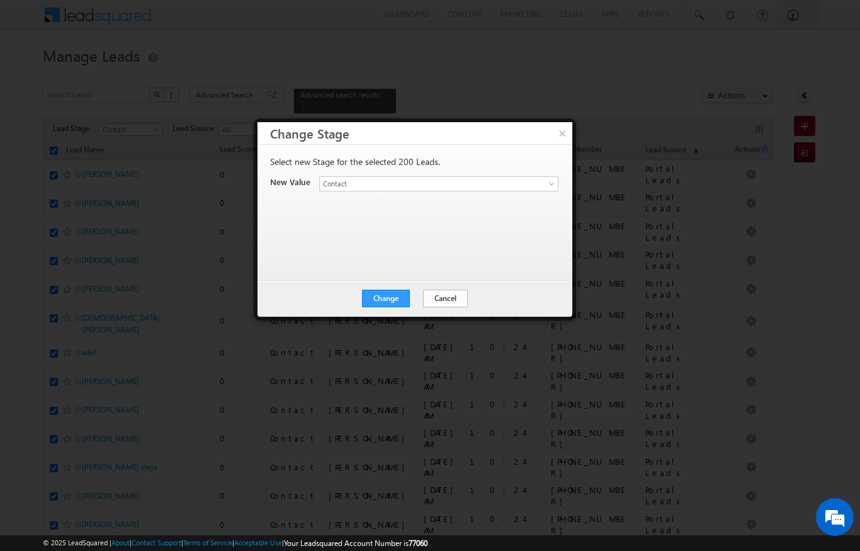
click at [448, 293] on button "Cancel" at bounding box center [445, 299] width 45 height 18
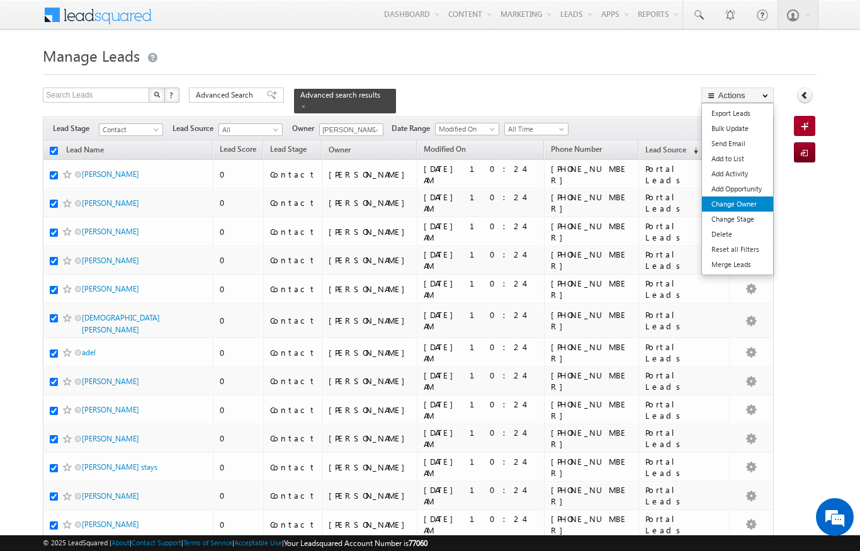
click at [748, 205] on link "Change Owner" at bounding box center [737, 203] width 71 height 15
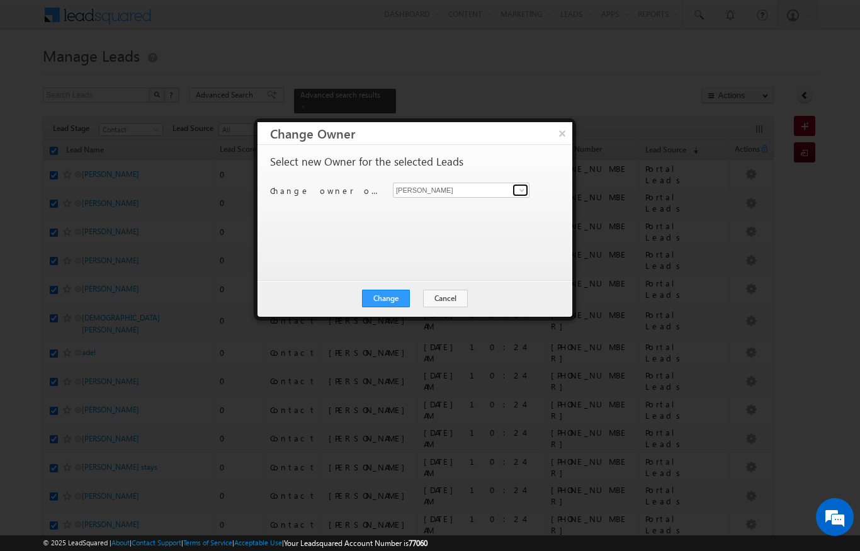
click at [522, 189] on span at bounding box center [522, 190] width 10 height 10
click at [452, 210] on span "bhargav.nayak@indglobal.ae" at bounding box center [454, 214] width 113 height 9
click at [392, 300] on button "Change" at bounding box center [386, 299] width 48 height 18
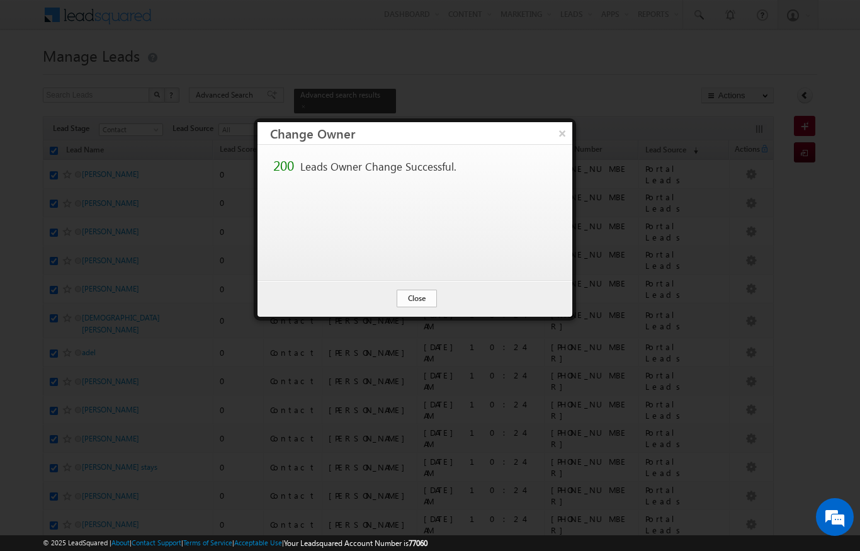
click at [426, 298] on button "Close" at bounding box center [417, 299] width 40 height 18
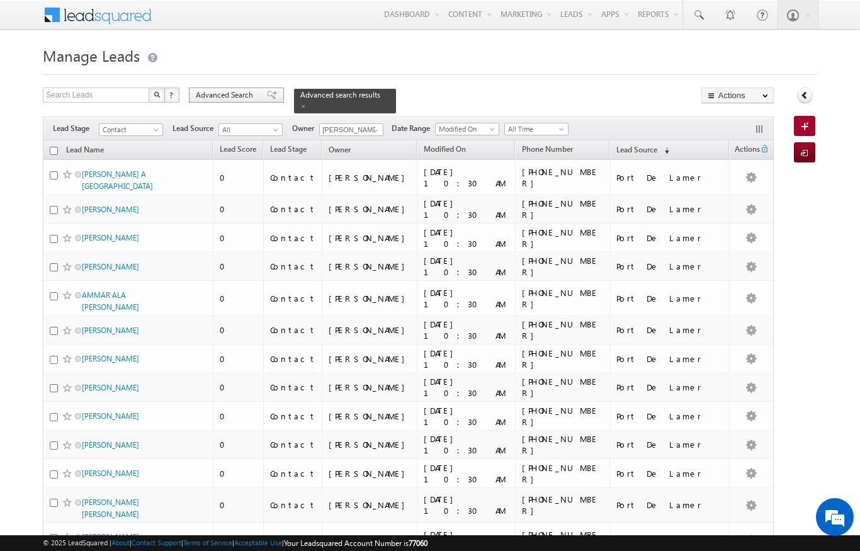
click at [231, 96] on span "Advanced Search" at bounding box center [226, 94] width 61 height 11
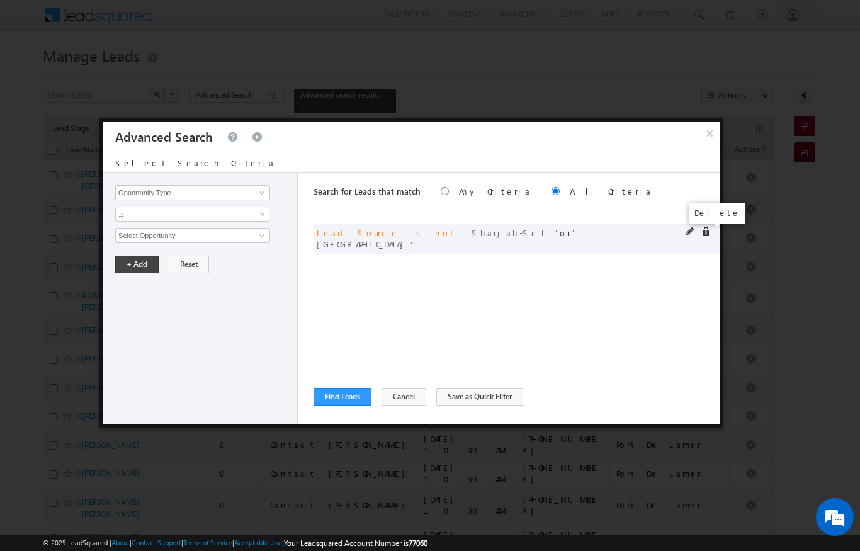
click at [709, 230] on span at bounding box center [705, 231] width 9 height 9
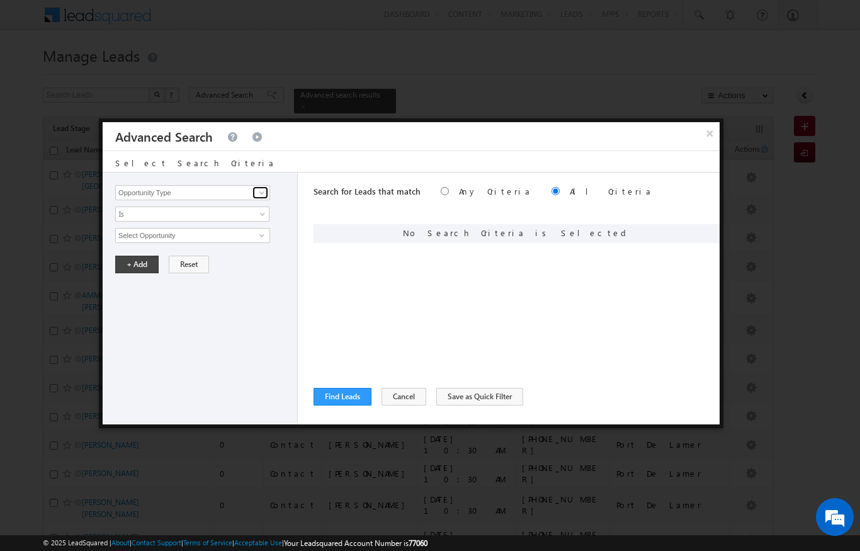
click at [264, 194] on span at bounding box center [262, 193] width 10 height 10
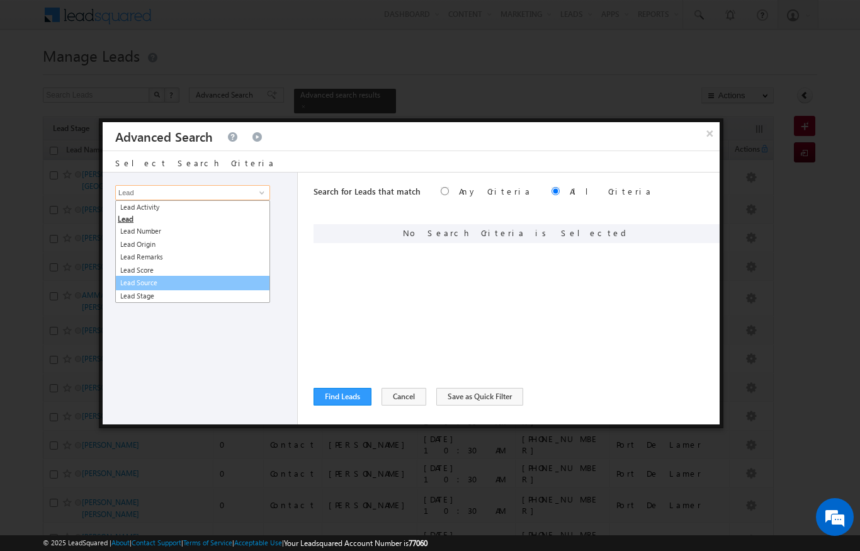
click at [135, 279] on link "Lead Source" at bounding box center [192, 283] width 155 height 14
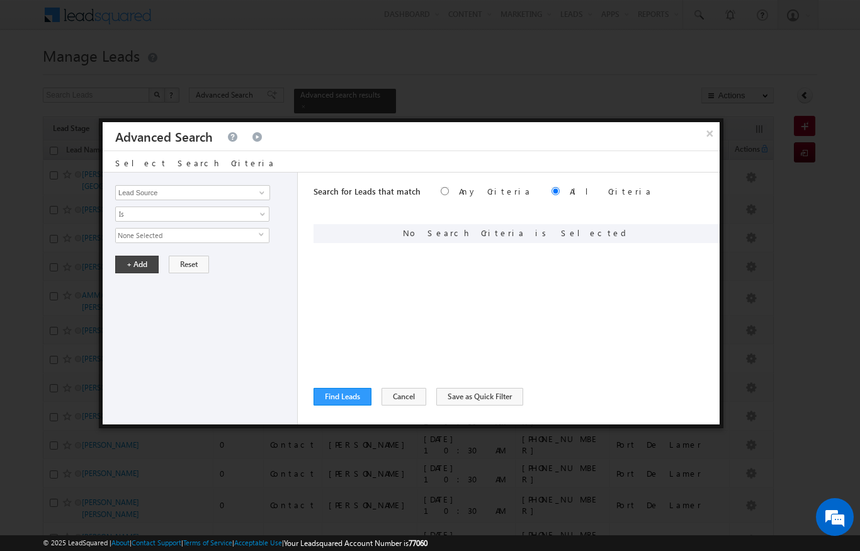
click at [138, 239] on span "None Selected" at bounding box center [187, 235] width 143 height 14
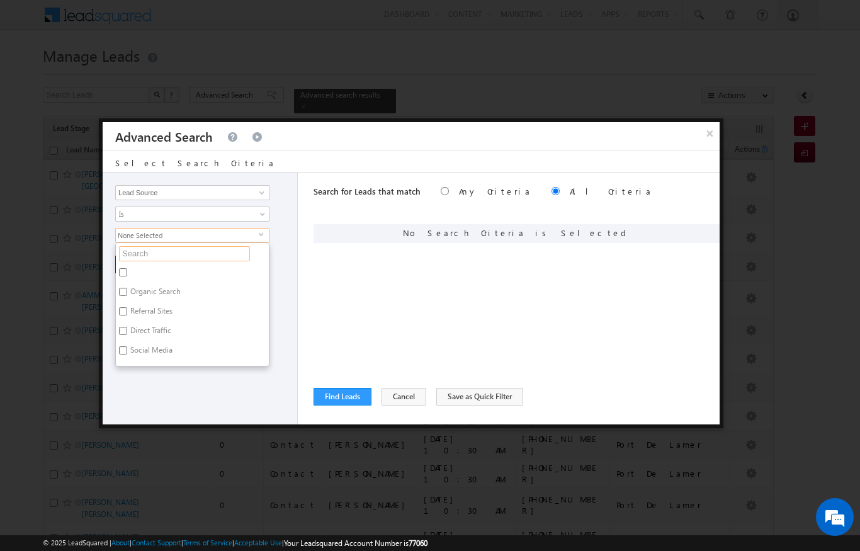
click at [140, 255] on input "text" at bounding box center [184, 253] width 131 height 15
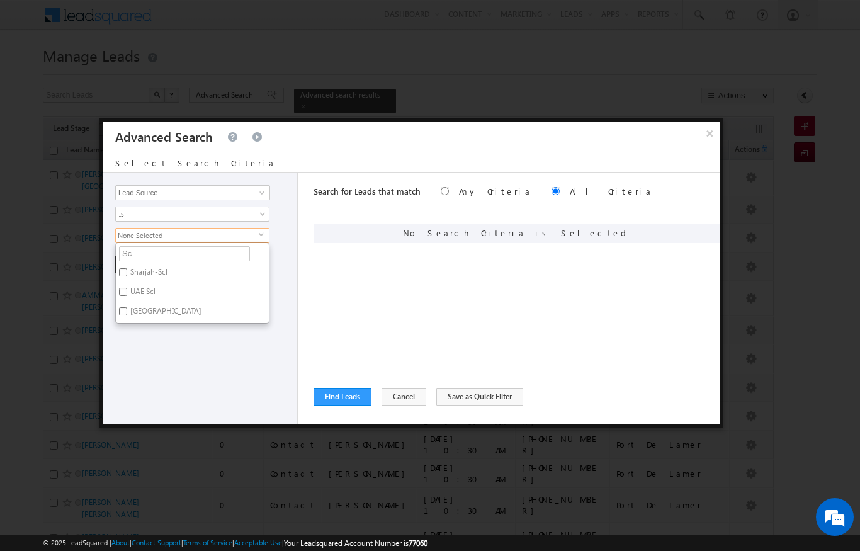
click at [157, 273] on label "Sharjah-Scl" at bounding box center [148, 274] width 64 height 20
click at [127, 273] on input "Sharjah-Scl" at bounding box center [123, 272] width 8 height 8
click at [159, 286] on label "UAE Scl" at bounding box center [142, 294] width 52 height 20
click at [127, 288] on input "UAE Scl" at bounding box center [123, 292] width 8 height 8
click at [159, 285] on label "UAE Scl" at bounding box center [142, 294] width 52 height 20
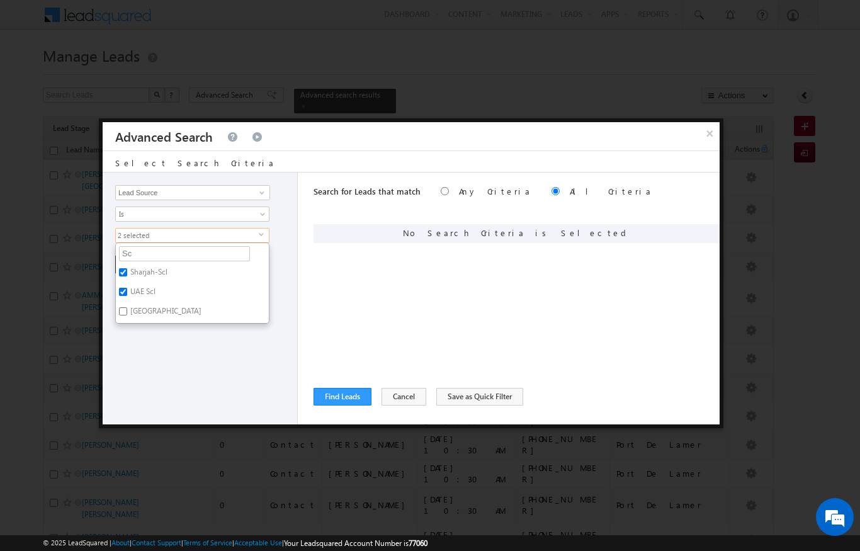
click at [127, 288] on input "UAE Scl" at bounding box center [123, 292] width 8 height 8
click at [161, 283] on label "Sharjah-Scl" at bounding box center [148, 274] width 64 height 20
click at [127, 276] on input "Sharjah-Scl" at bounding box center [123, 272] width 8 height 8
click at [158, 269] on label "Sharjah-Scl" at bounding box center [148, 274] width 64 height 20
click at [127, 269] on input "Sharjah-Scl" at bounding box center [123, 272] width 8 height 8
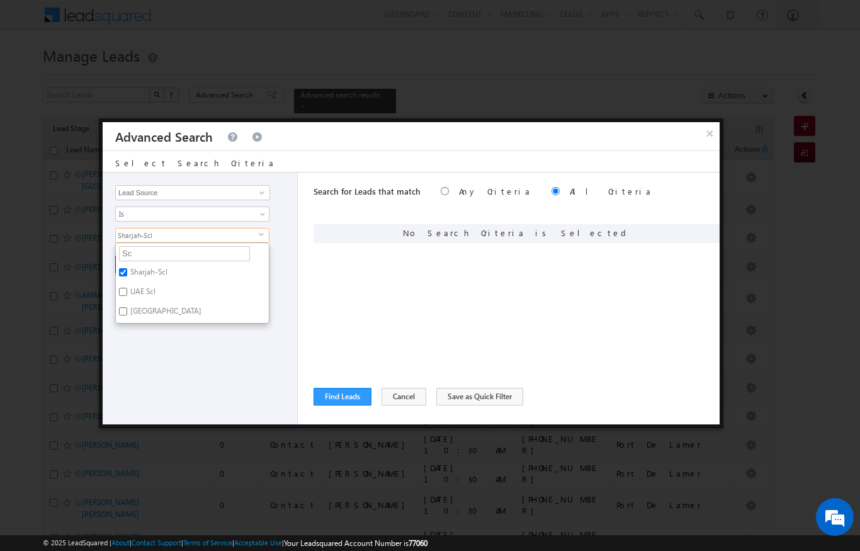
click at [181, 308] on label "Sharjah School" at bounding box center [165, 313] width 98 height 20
click at [127, 308] on input "Sharjah School" at bounding box center [123, 311] width 8 height 8
click at [349, 395] on button "Find Leads" at bounding box center [342, 397] width 58 height 18
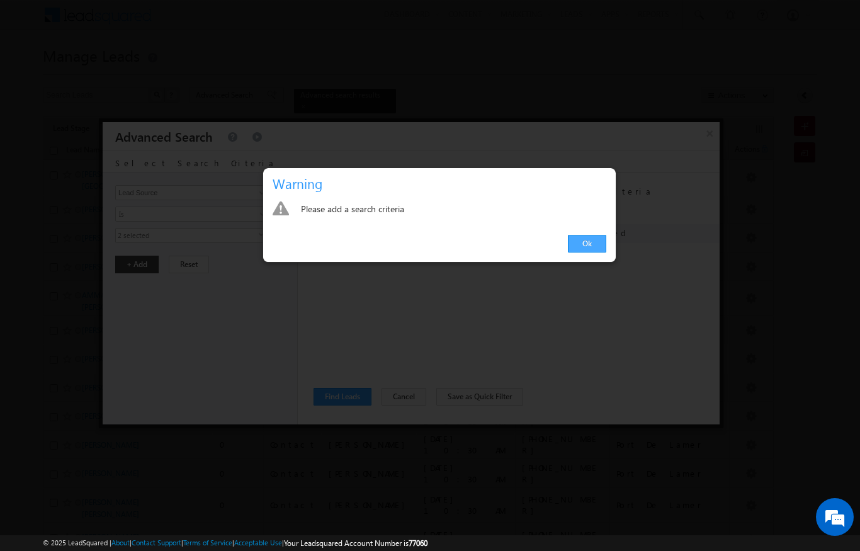
click at [589, 244] on link "Ok" at bounding box center [587, 244] width 38 height 18
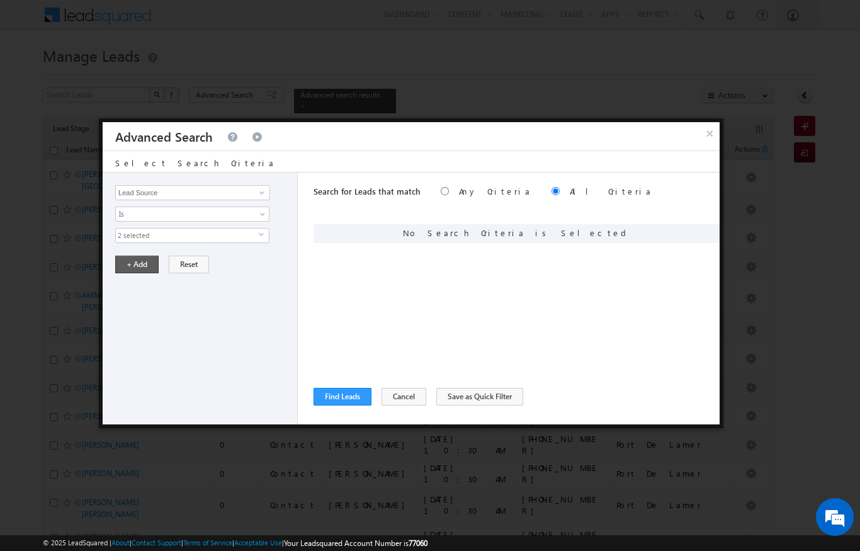
click at [133, 259] on button "+ Add" at bounding box center [136, 265] width 43 height 18
click at [347, 385] on div "Search for Leads that match Any Criteria All Criteria Note that the current tri…" at bounding box center [516, 298] width 406 height 252
click at [339, 392] on button "Find Leads" at bounding box center [342, 397] width 58 height 18
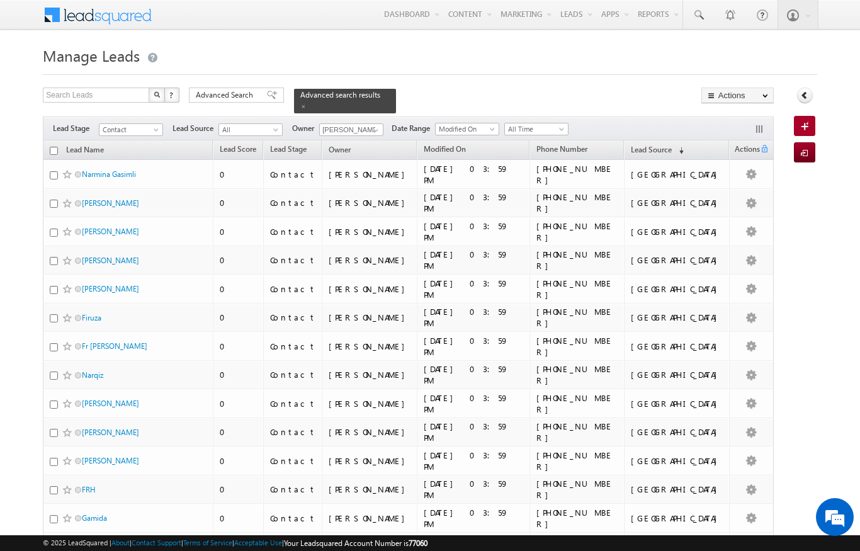
click at [57, 147] on input "checkbox" at bounding box center [54, 151] width 8 height 8
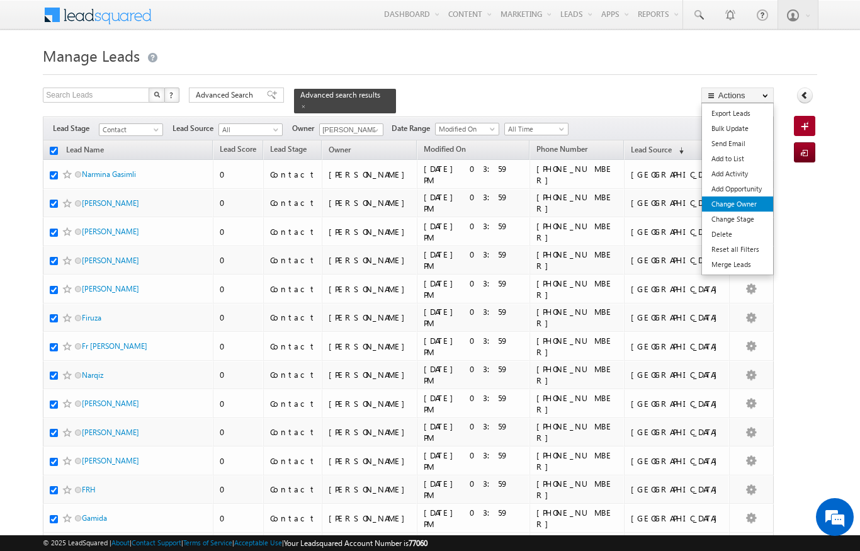
click at [742, 200] on link "Change Owner" at bounding box center [737, 203] width 71 height 15
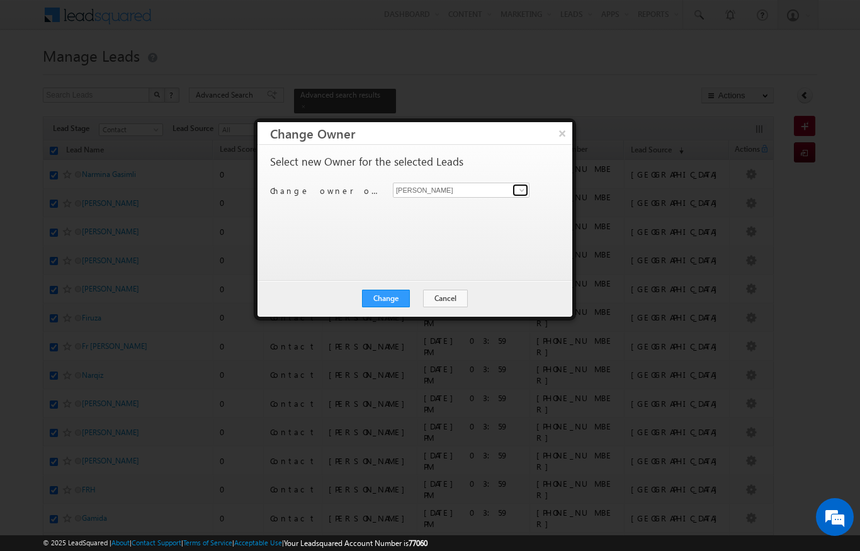
click at [516, 187] on link at bounding box center [520, 190] width 16 height 13
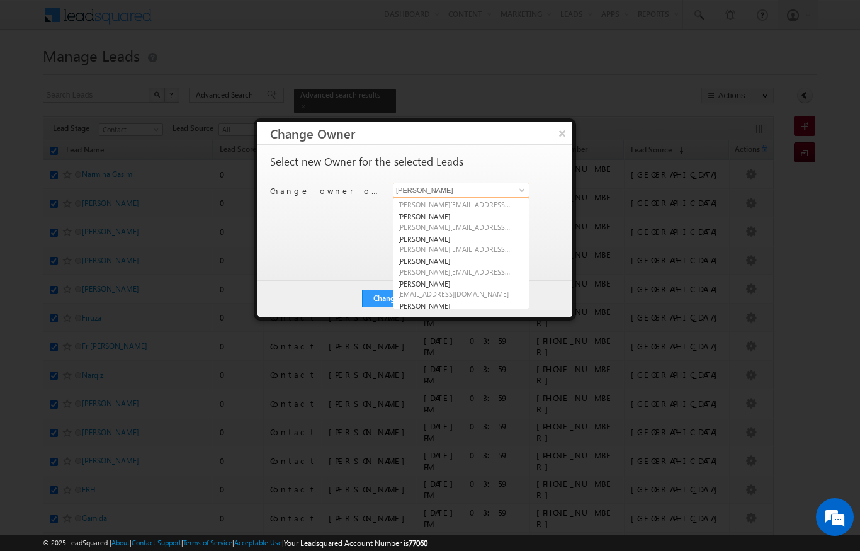
scroll to position [62, 0]
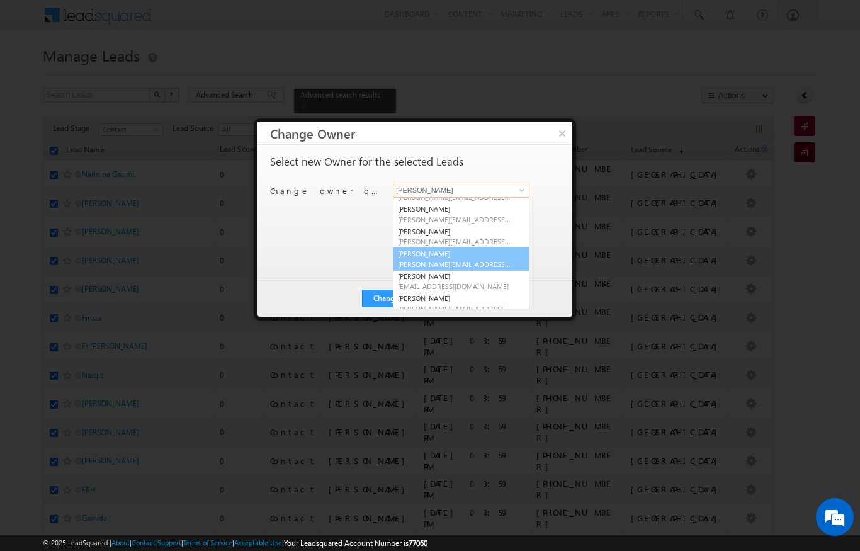
click at [466, 259] on span "ekta.verhani@indglobal.ae" at bounding box center [454, 263] width 113 height 9
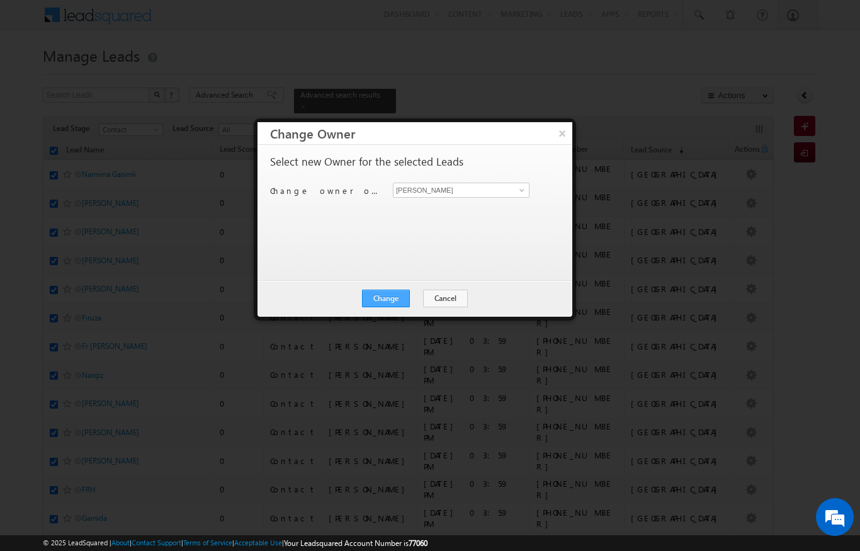
click at [391, 296] on button "Change" at bounding box center [386, 299] width 48 height 18
click at [422, 298] on button "Close" at bounding box center [417, 299] width 40 height 18
